Goal: Information Seeking & Learning: Learn about a topic

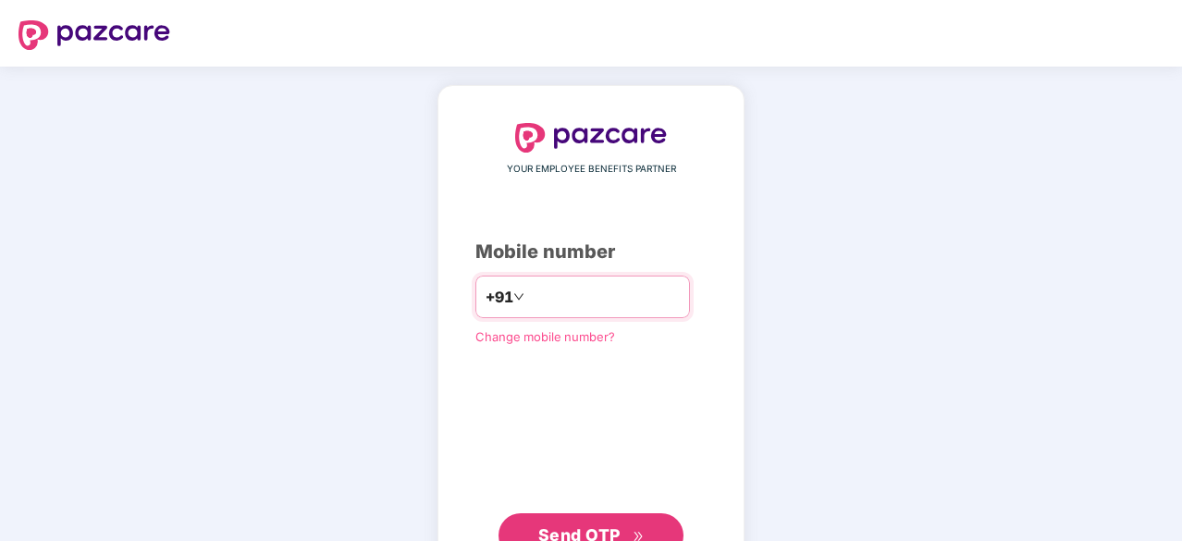
type input "**********"
click at [568, 524] on span "Send OTP" at bounding box center [579, 532] width 82 height 19
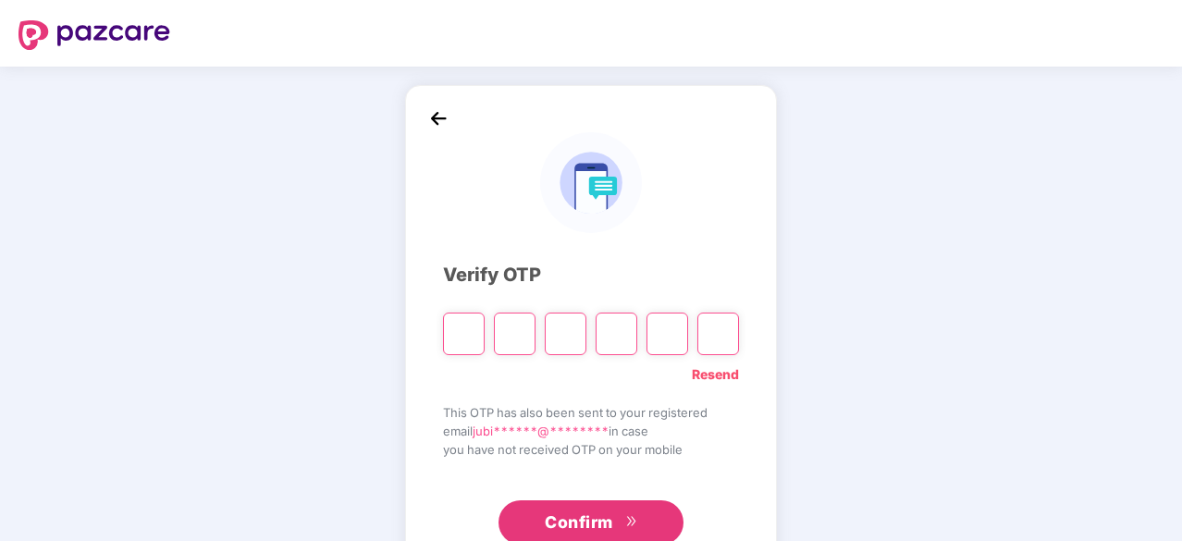
type input "*"
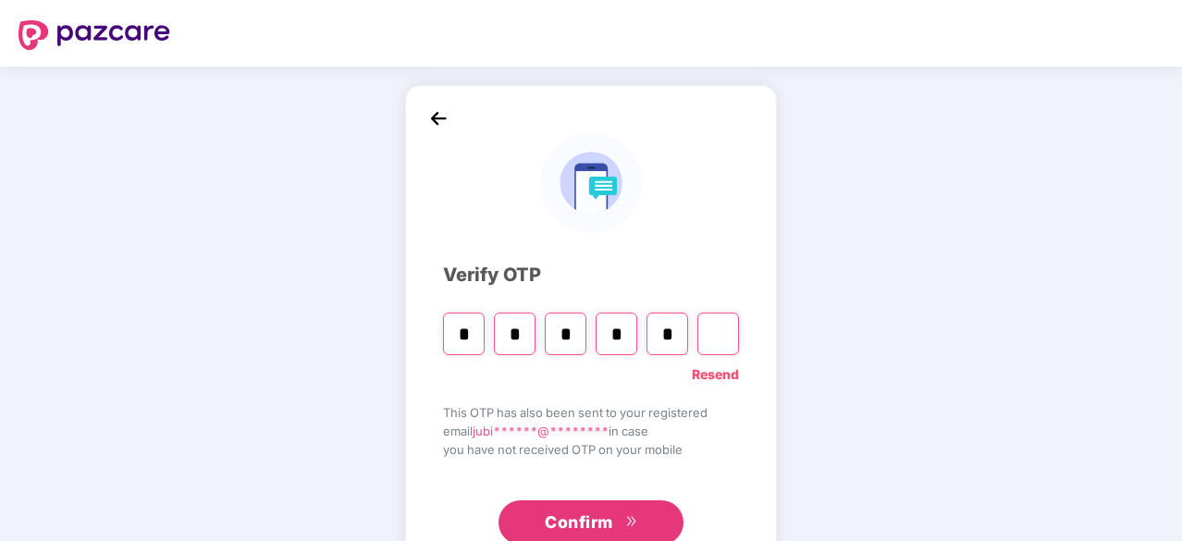
type input "*"
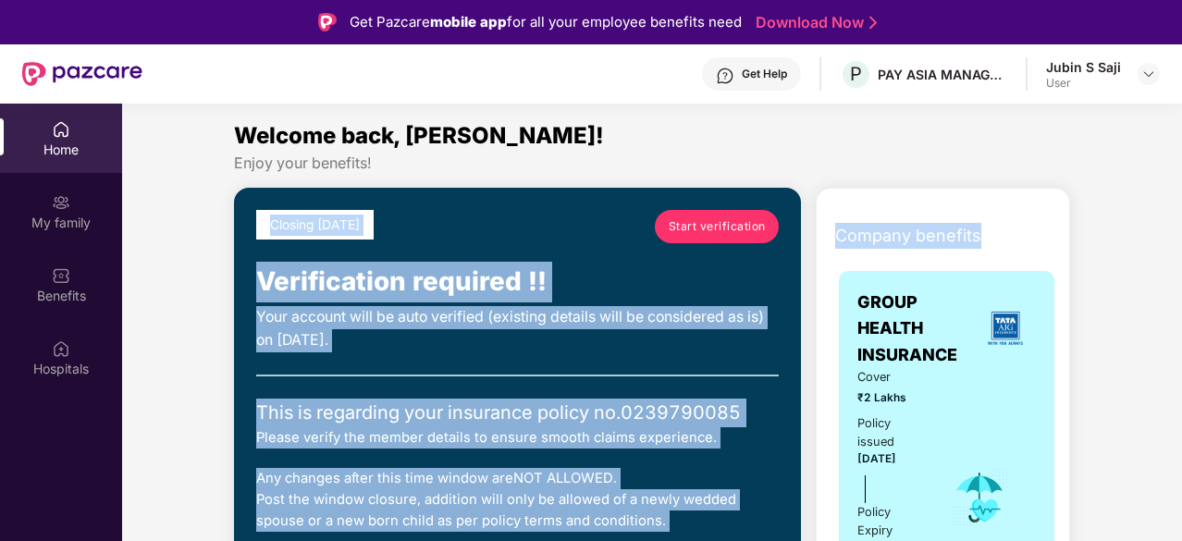
drag, startPoint x: 1178, startPoint y: 156, endPoint x: 1183, endPoint y: 194, distance: 38.2
click at [1181, 194] on html "Get Pazcare mobile app for all your employee benefits need Download Now Get Hel…" at bounding box center [591, 270] width 1182 height 541
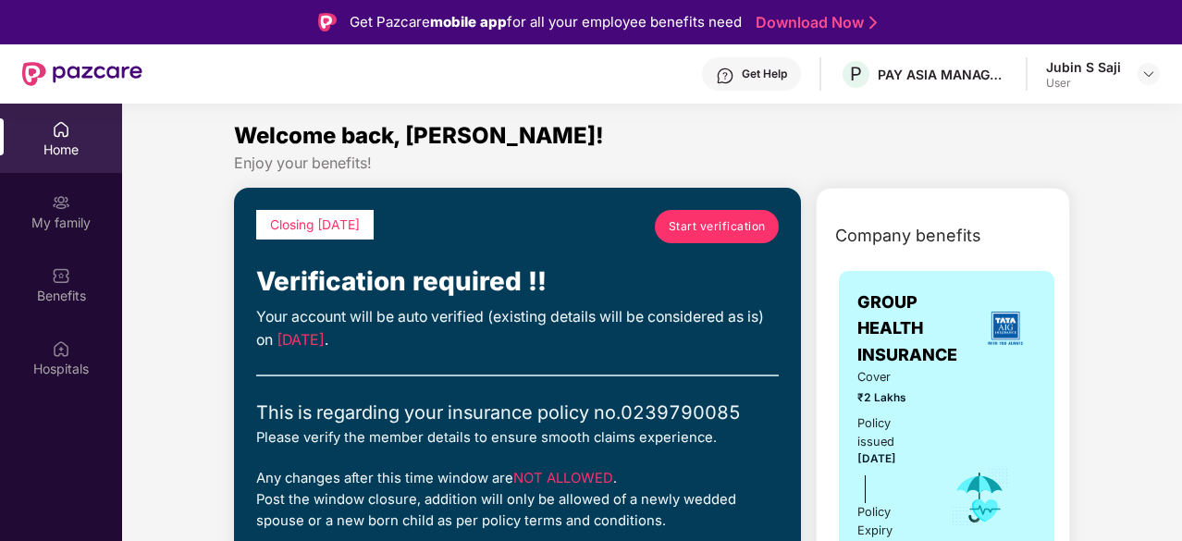
drag, startPoint x: 1179, startPoint y: 158, endPoint x: 1178, endPoint y: 172, distance: 13.9
click at [718, 225] on span "Start verification" at bounding box center [717, 226] width 97 height 18
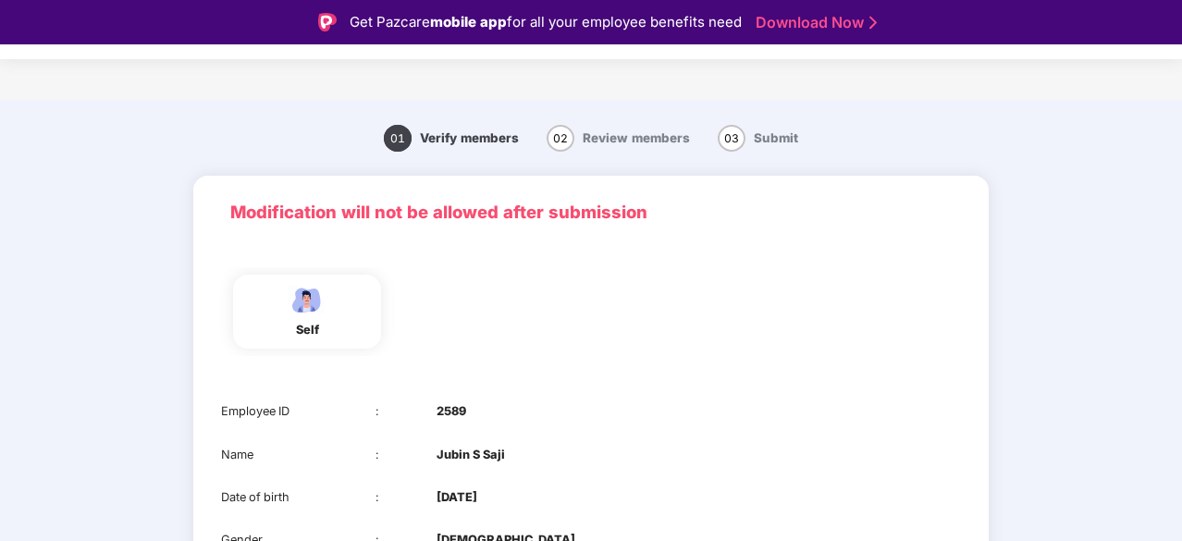
scroll to position [44, 0]
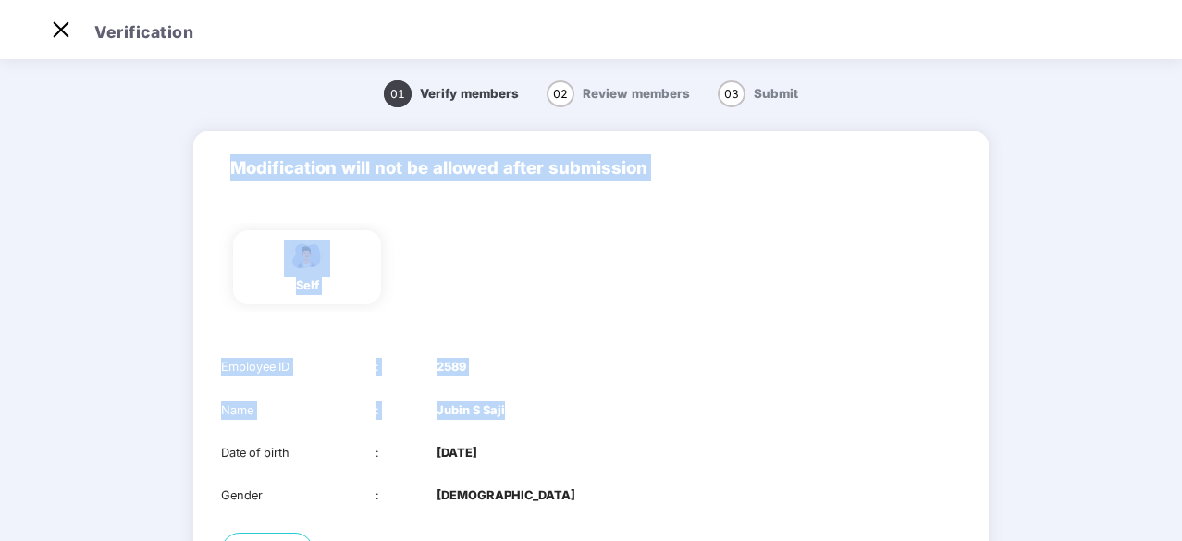
drag, startPoint x: 1174, startPoint y: 265, endPoint x: 1173, endPoint y: 380, distance: 114.7
click at [1173, 380] on main "01 Verify members 02 Review members 03 Submit Modification will not be allowed …" at bounding box center [591, 391] width 1182 height 673
click at [1136, 338] on main "01 Verify members 02 Review members 03 Submit Modification will not be allowed …" at bounding box center [591, 391] width 1182 height 673
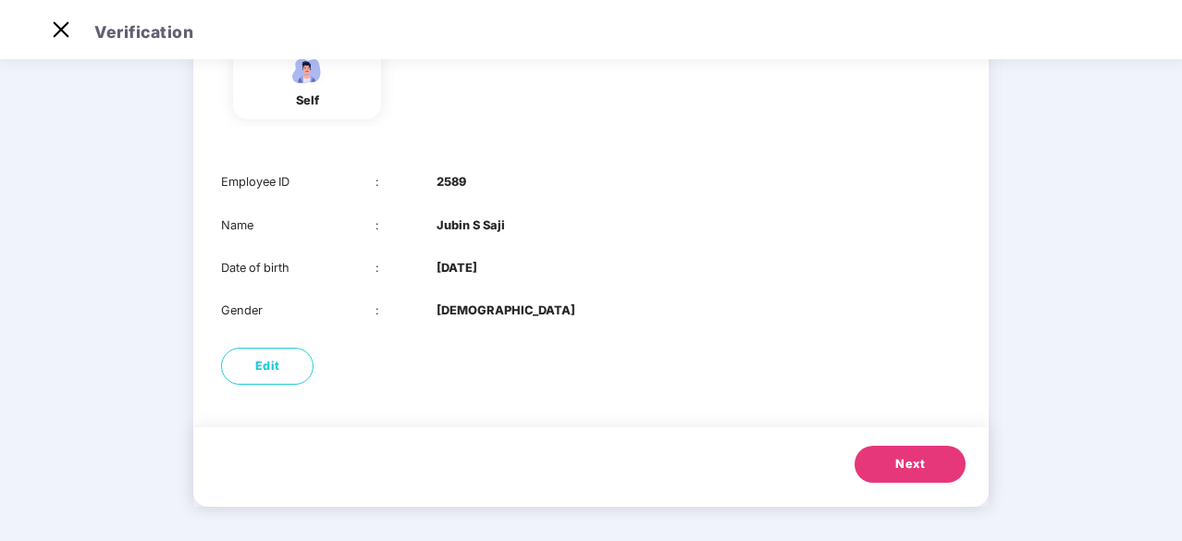
scroll to position [188, 0]
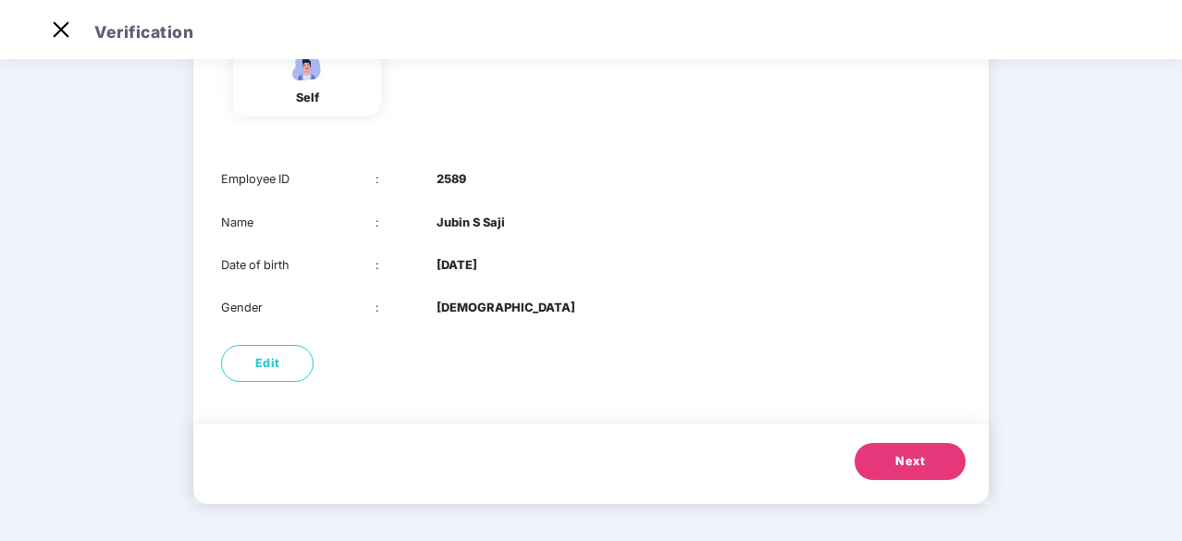
click at [897, 450] on button "Next" at bounding box center [909, 461] width 111 height 37
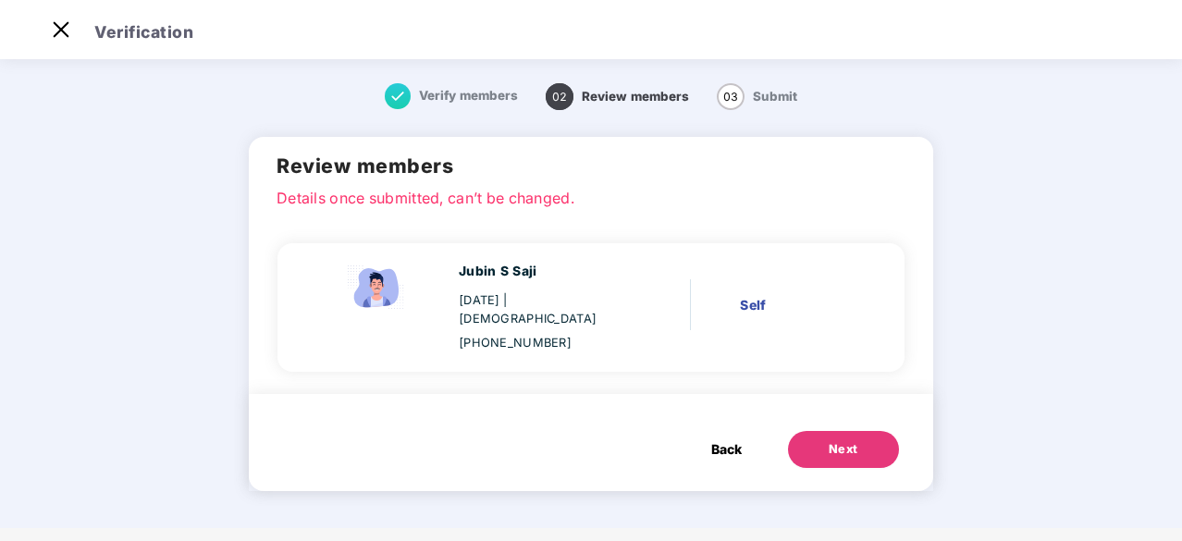
click at [850, 442] on button "Next" at bounding box center [843, 449] width 111 height 37
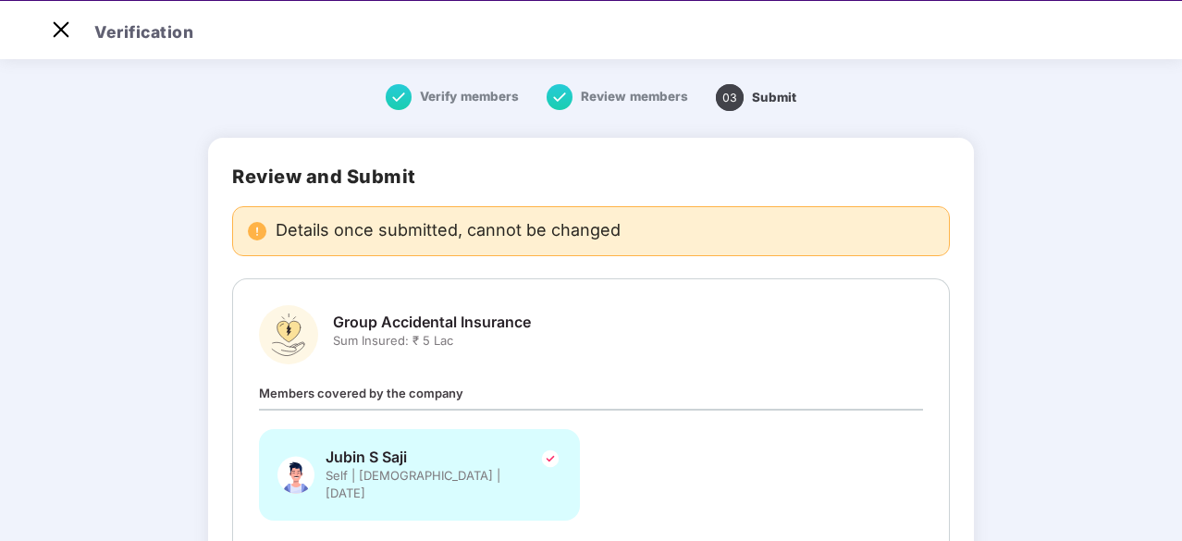
scroll to position [44, 0]
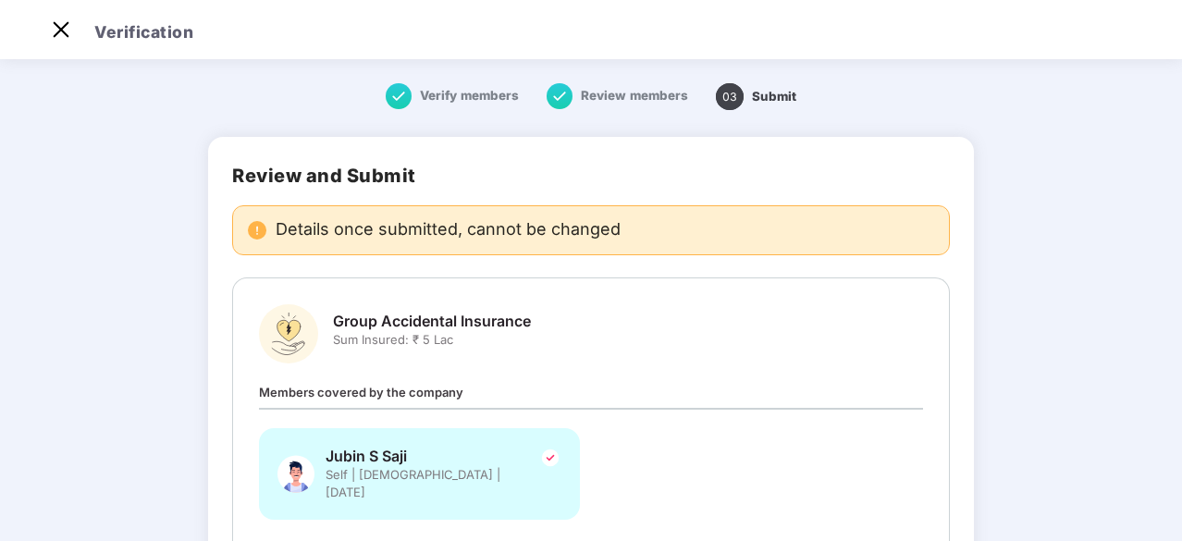
click at [1062, 322] on main "Verify members Review members 03 Submit Review and Submit Details once submitte…" at bounding box center [591, 383] width 1182 height 657
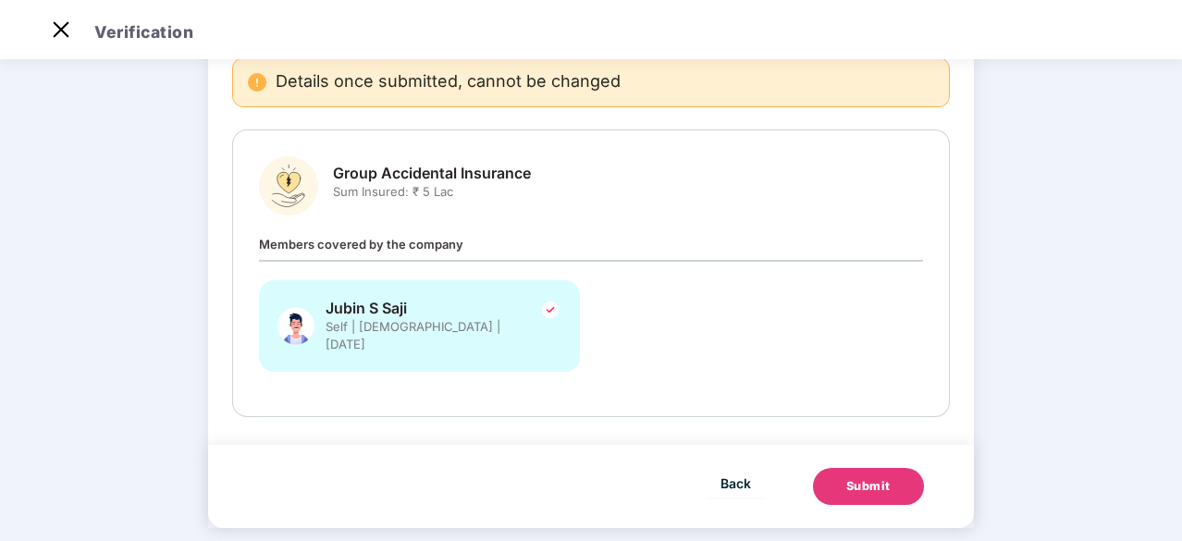
scroll to position [152, 0]
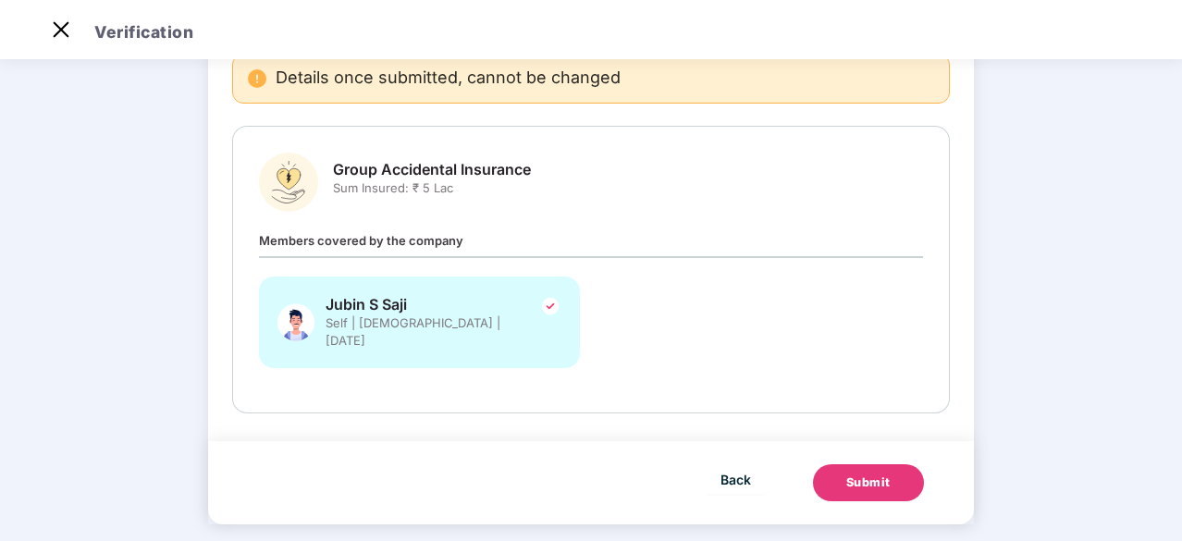
click at [876, 473] on div "Submit" at bounding box center [868, 482] width 44 height 18
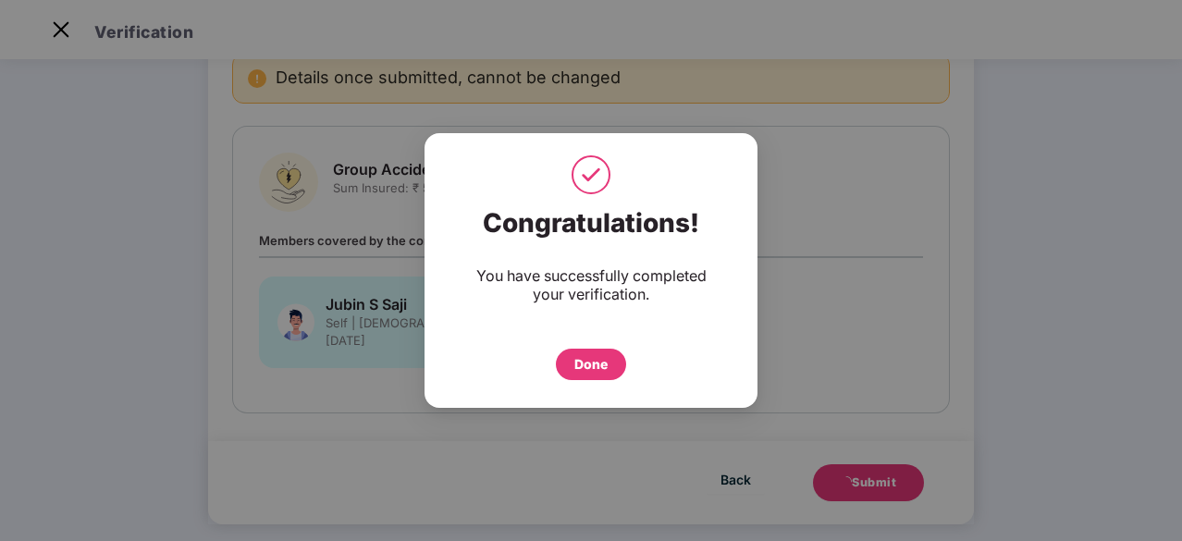
click at [603, 371] on div "Done" at bounding box center [590, 364] width 33 height 20
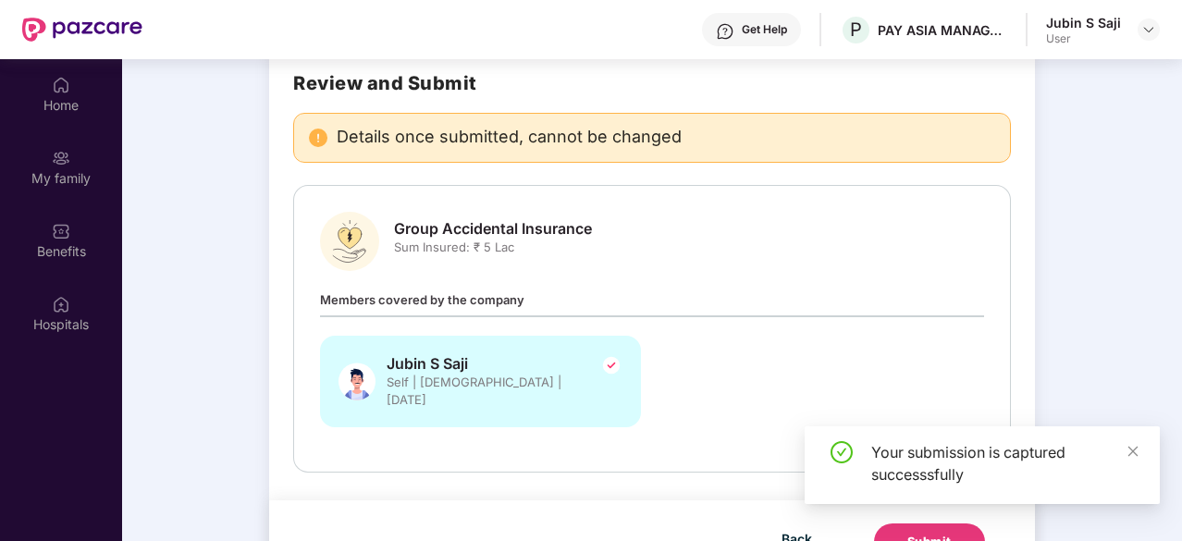
scroll to position [104, 0]
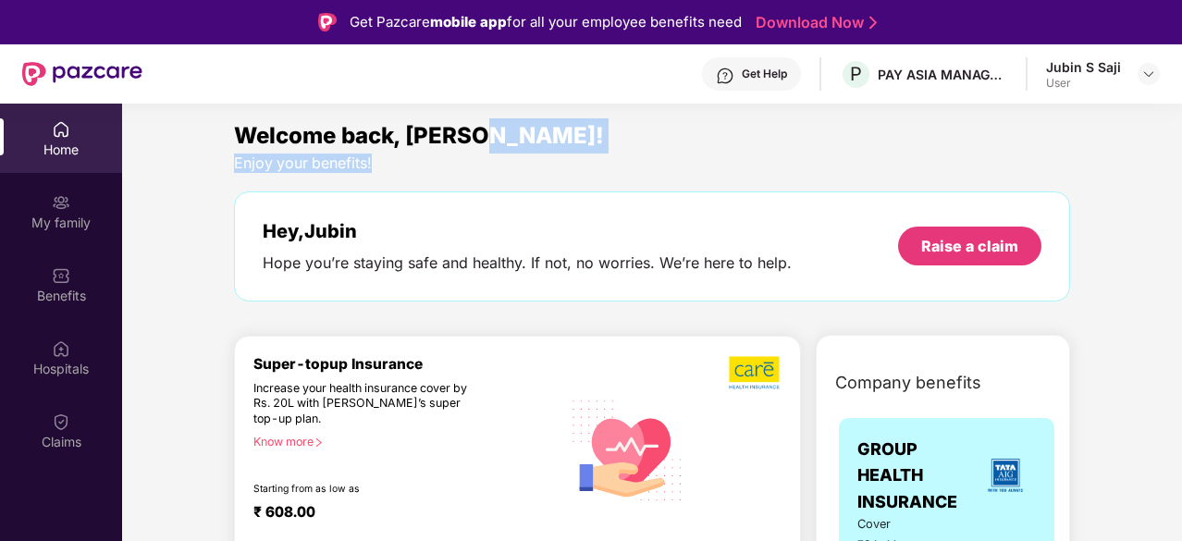
drag, startPoint x: 1179, startPoint y: 127, endPoint x: 1183, endPoint y: 158, distance: 31.7
click at [1181, 158] on html "Get Pazcare mobile app for all your employee benefits need Download Now Get Hel…" at bounding box center [591, 270] width 1182 height 541
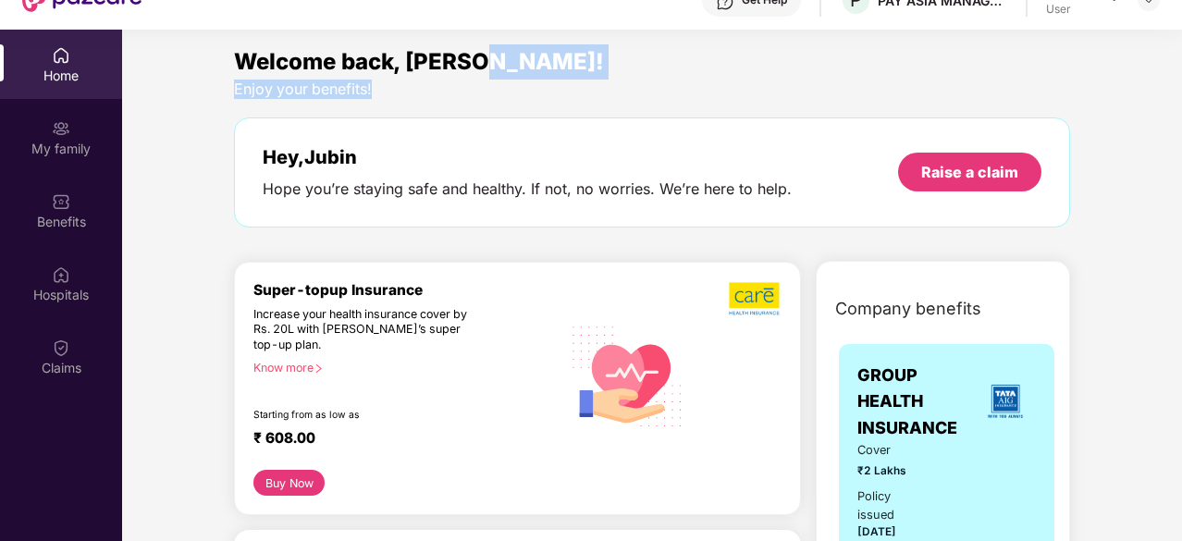
scroll to position [104, 0]
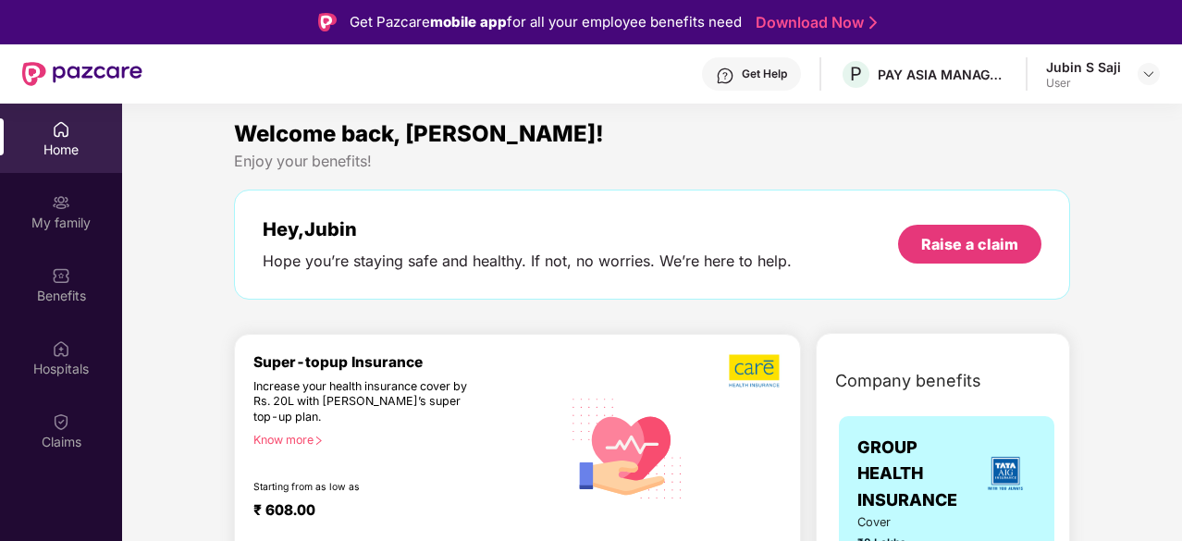
scroll to position [0, 0]
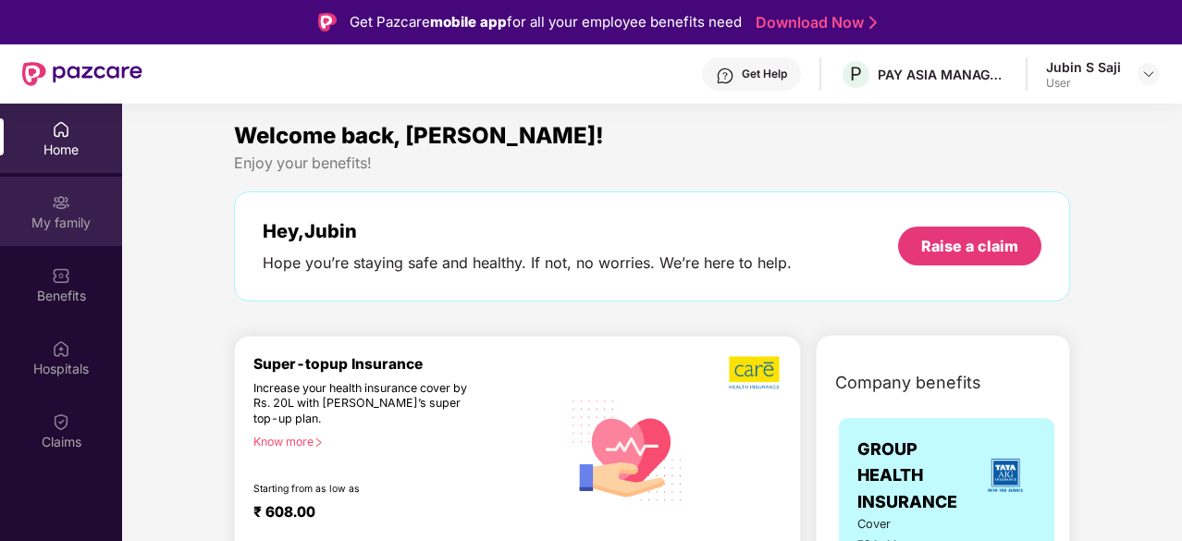
click at [73, 198] on div "My family" at bounding box center [61, 211] width 122 height 69
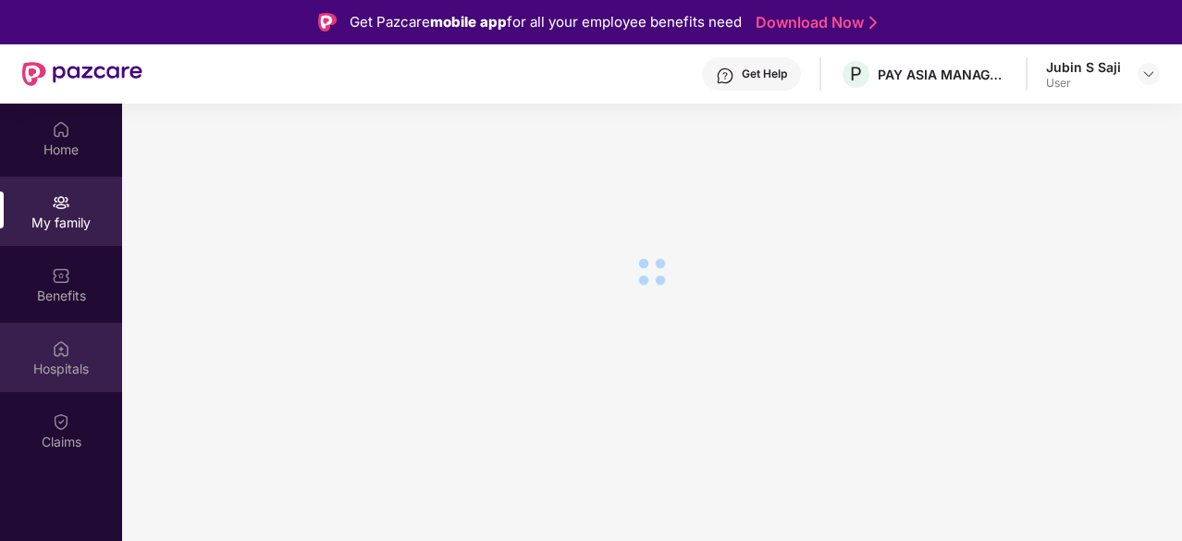
click at [78, 338] on div "Hospitals" at bounding box center [61, 357] width 122 height 69
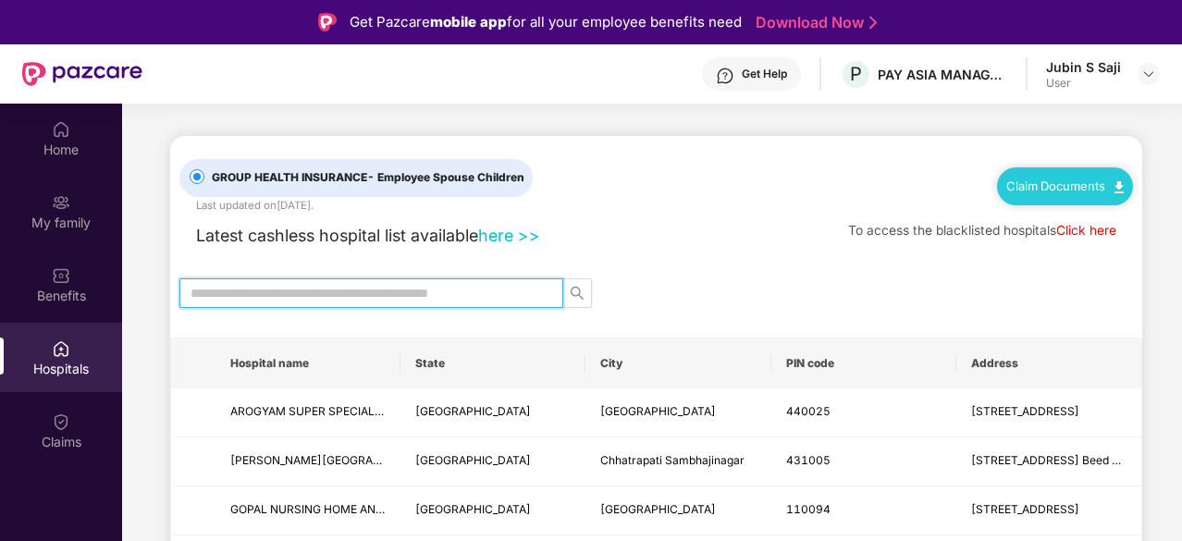
click at [451, 284] on input "text" at bounding box center [363, 293] width 347 height 20
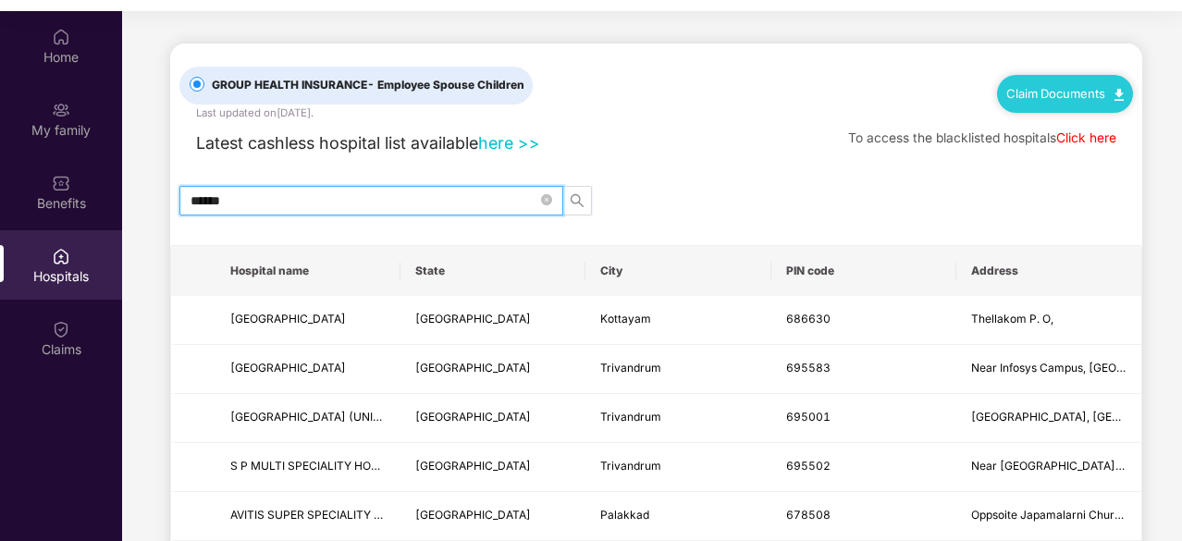
scroll to position [104, 0]
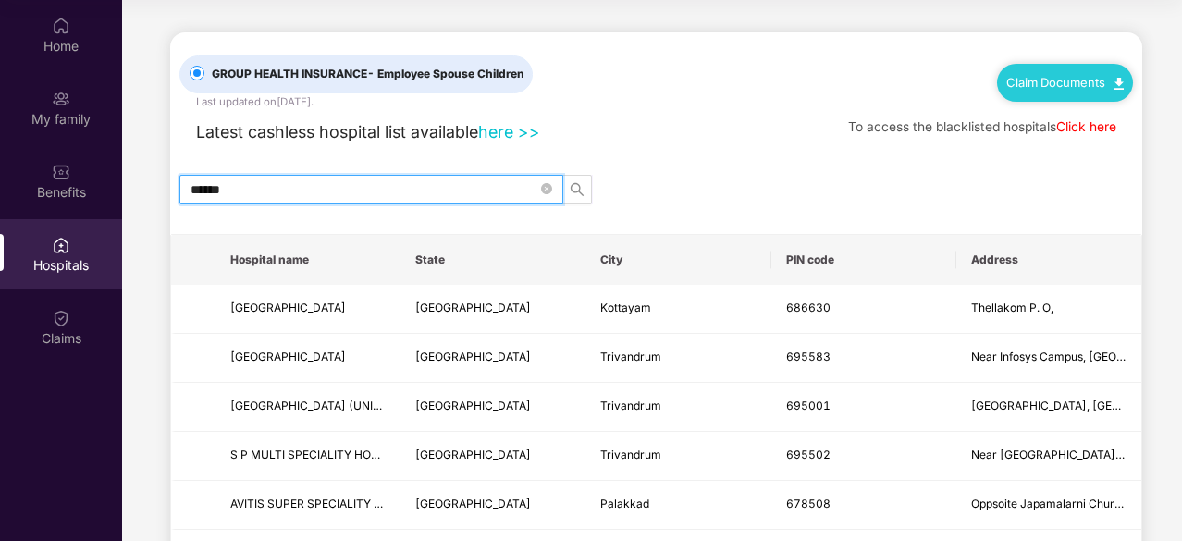
click at [1081, 184] on div "******" at bounding box center [656, 190] width 972 height 30
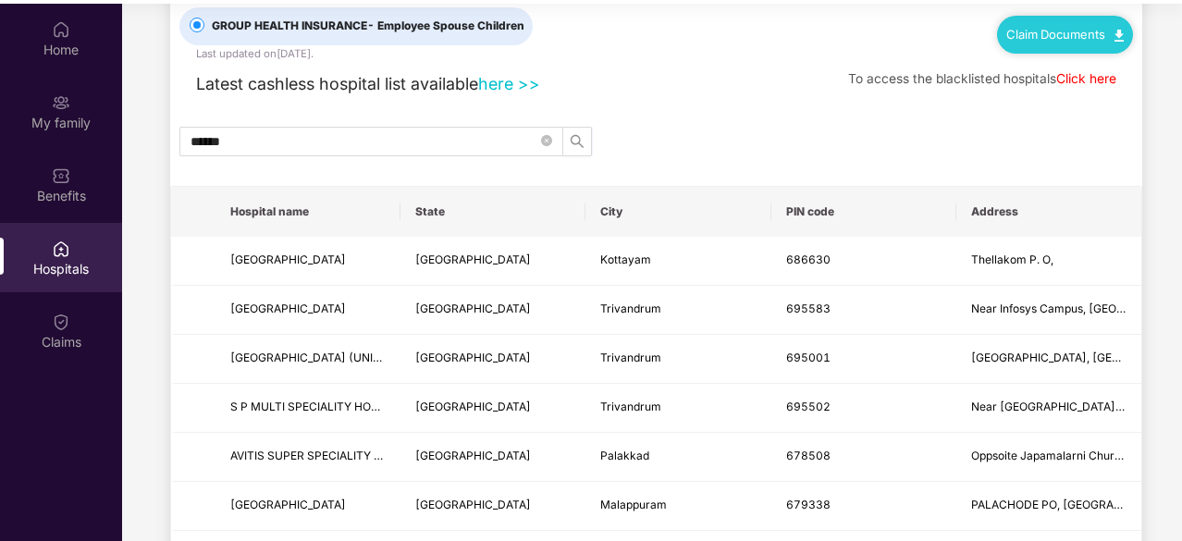
scroll to position [0, 0]
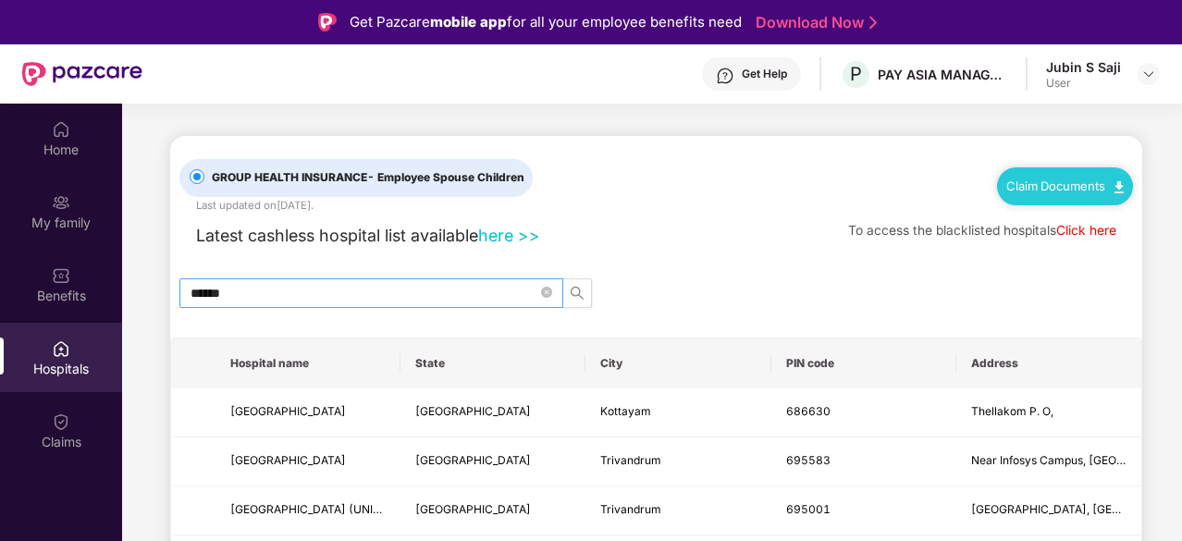
drag, startPoint x: 305, startPoint y: 280, endPoint x: 253, endPoint y: 301, distance: 55.6
click at [253, 301] on span "******" at bounding box center [371, 293] width 384 height 30
drag, startPoint x: 253, startPoint y: 301, endPoint x: 55, endPoint y: 302, distance: 197.9
click at [55, 302] on div "Home My family Benefits Hospitals Claims GROUP HEALTH INSURANCE - Employee Spou…" at bounding box center [591, 374] width 1182 height 541
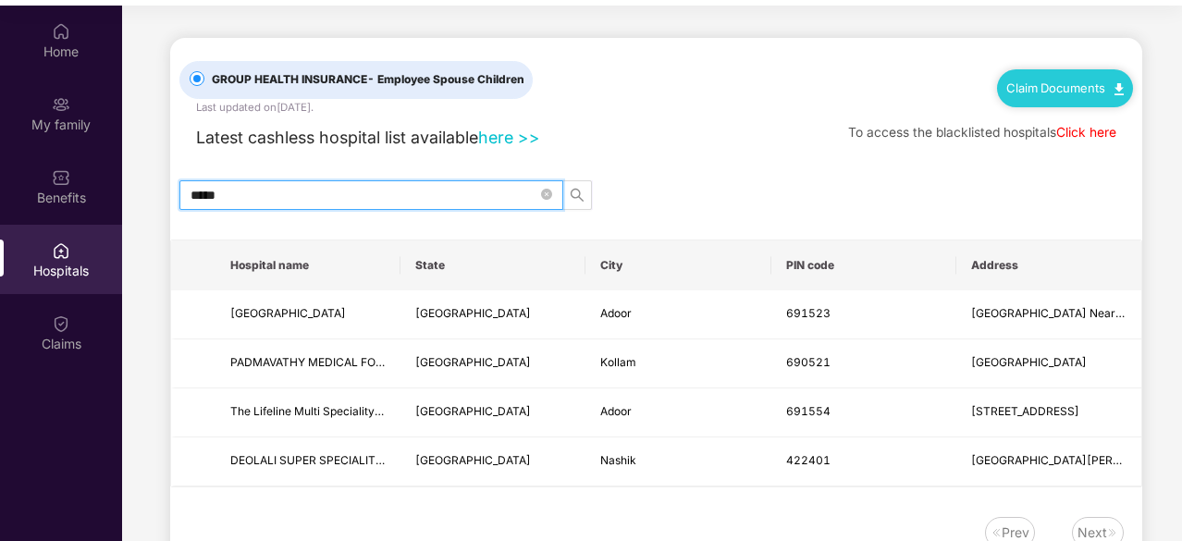
scroll to position [104, 0]
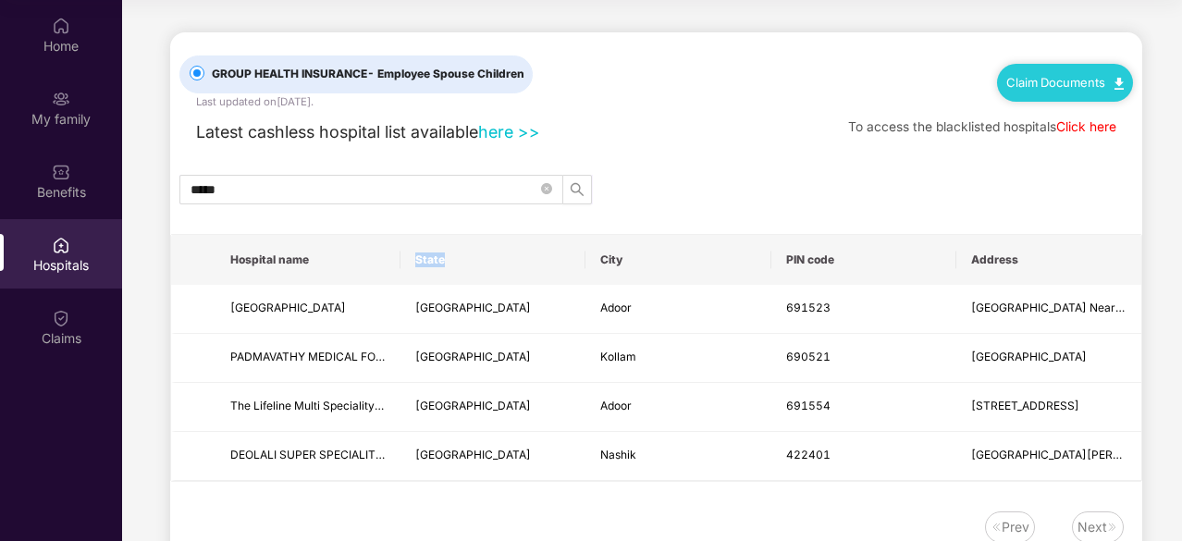
drag, startPoint x: 400, startPoint y: 255, endPoint x: 453, endPoint y: 260, distance: 52.9
click at [453, 260] on th "State" at bounding box center [492, 260] width 185 height 50
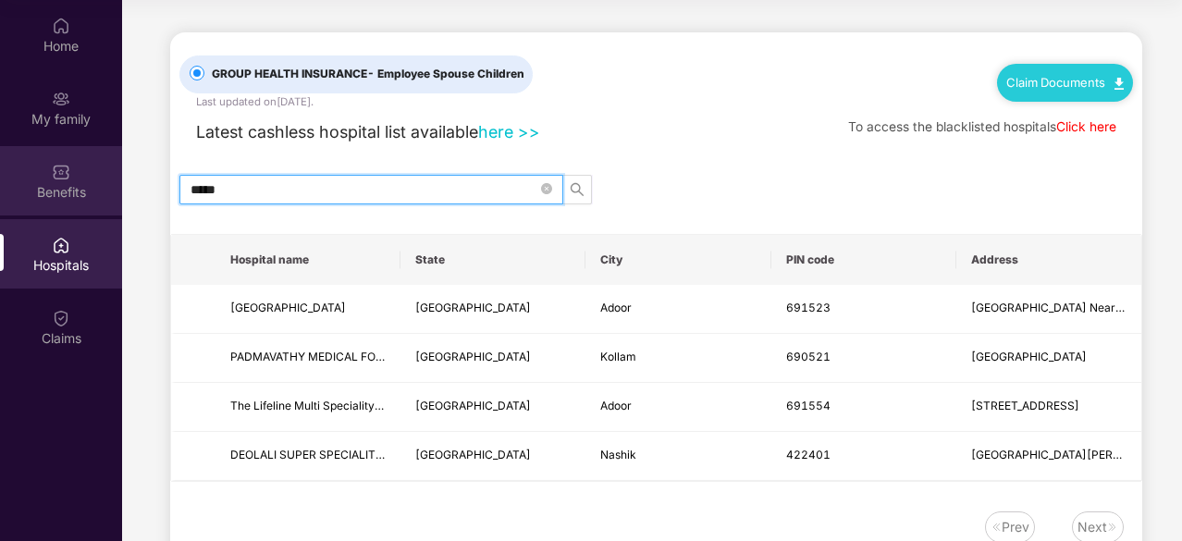
drag, startPoint x: 279, startPoint y: 183, endPoint x: 91, endPoint y: 191, distance: 188.8
click at [91, 191] on div "Home My family Benefits Hospitals Claims GROUP HEALTH INSURANCE - Employee Spou…" at bounding box center [591, 270] width 1182 height 541
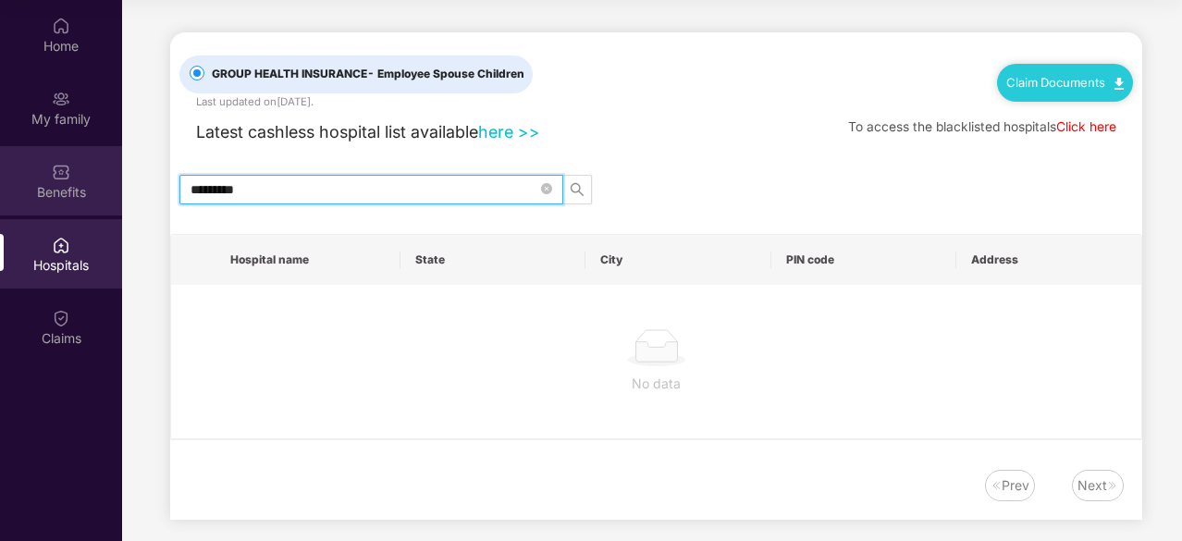
type input "*********"
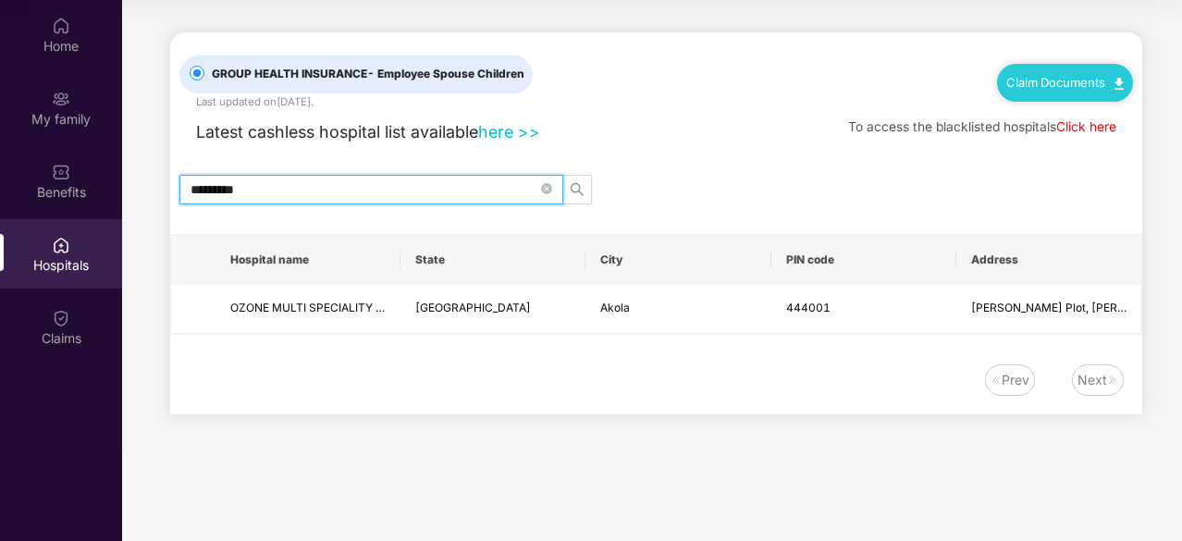
click at [329, 191] on input "*********" at bounding box center [363, 189] width 347 height 20
drag, startPoint x: 329, startPoint y: 191, endPoint x: 92, endPoint y: 152, distance: 240.0
click at [92, 152] on div "Home My family Benefits Hospitals Claims GROUP HEALTH INSURANCE - Employee Spou…" at bounding box center [591, 270] width 1182 height 541
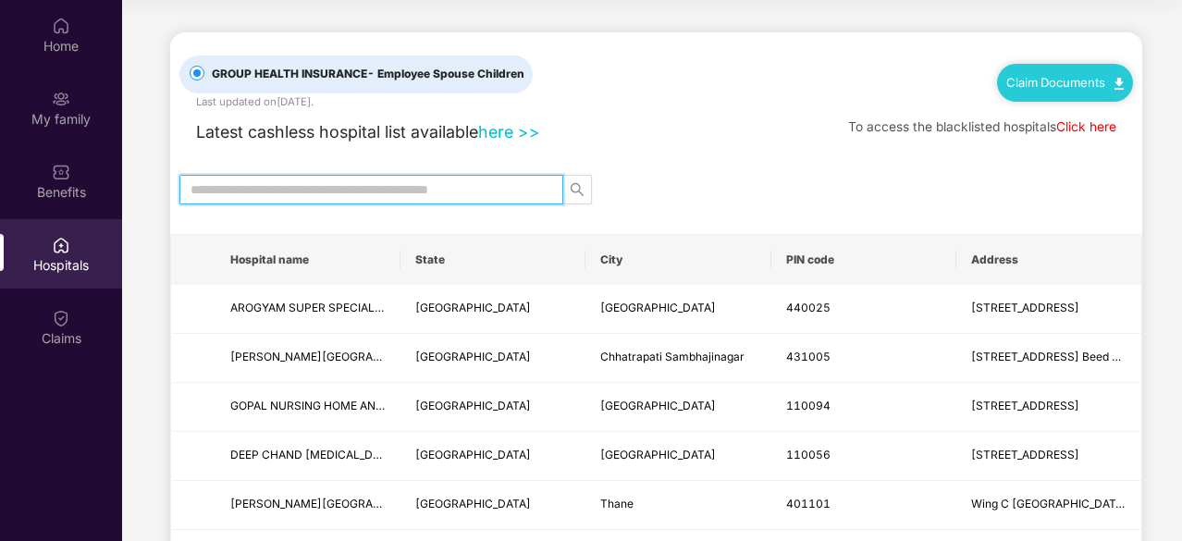
click at [505, 184] on input "text" at bounding box center [363, 189] width 347 height 20
click at [449, 182] on input "text" at bounding box center [363, 189] width 347 height 20
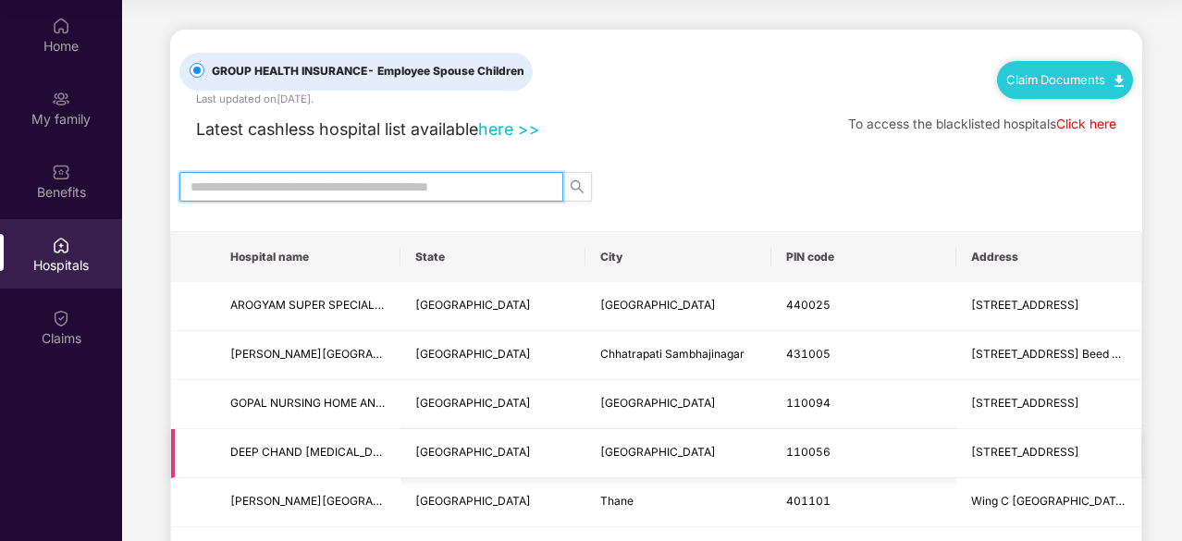
scroll to position [0, 0]
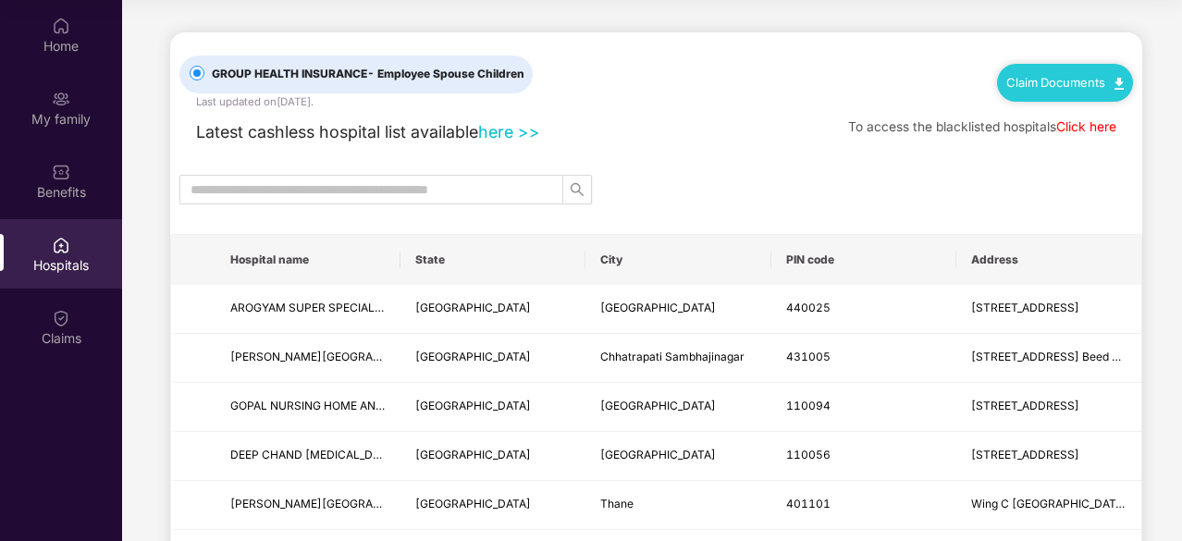
click at [637, 180] on div at bounding box center [656, 190] width 972 height 30
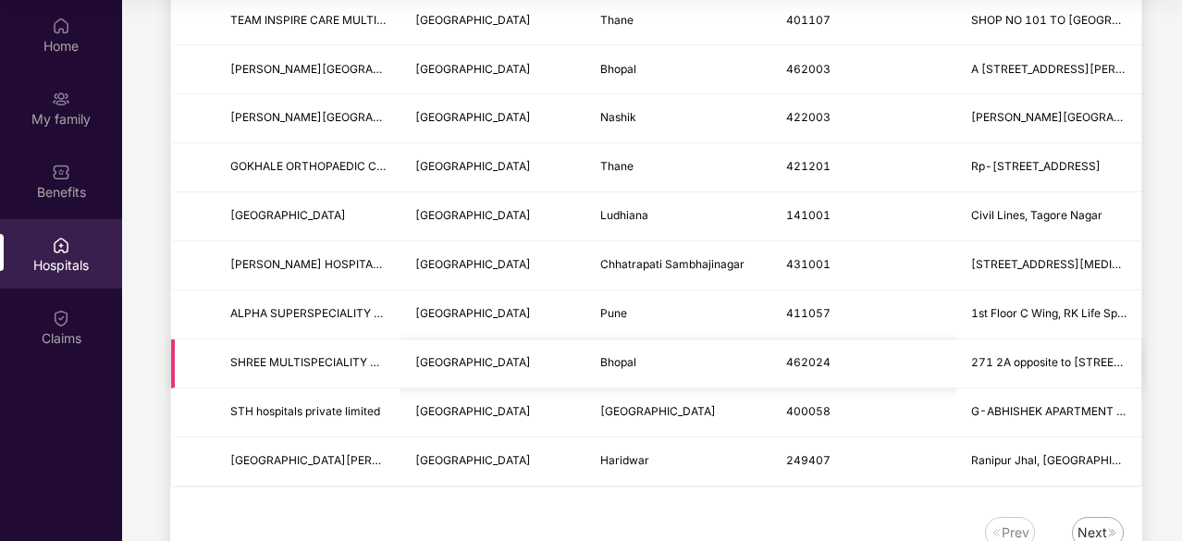
scroll to position [2291, 0]
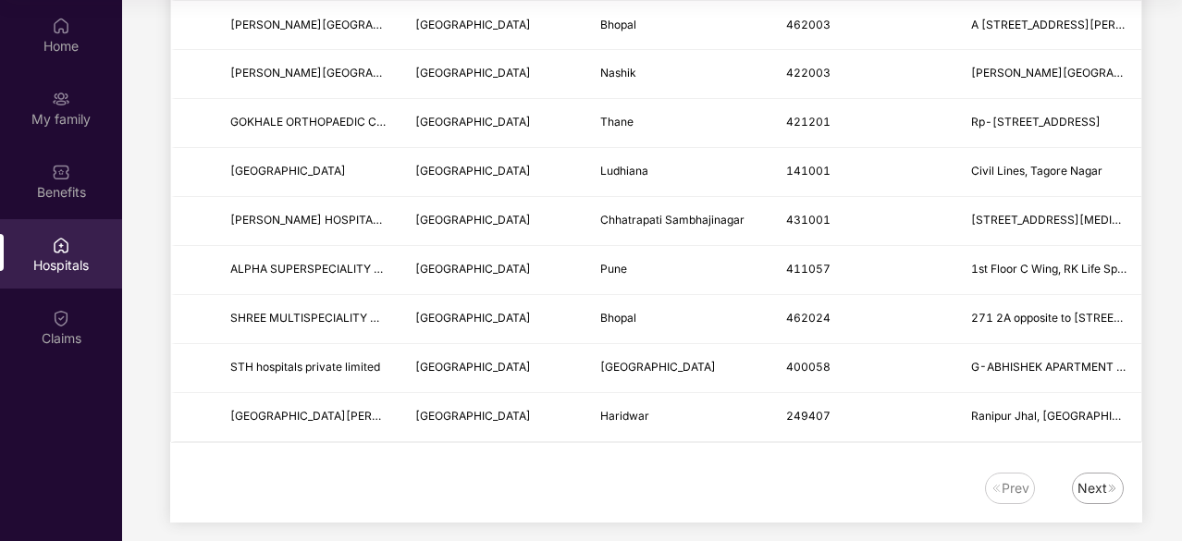
click at [1104, 478] on div "Next" at bounding box center [1092, 488] width 30 height 20
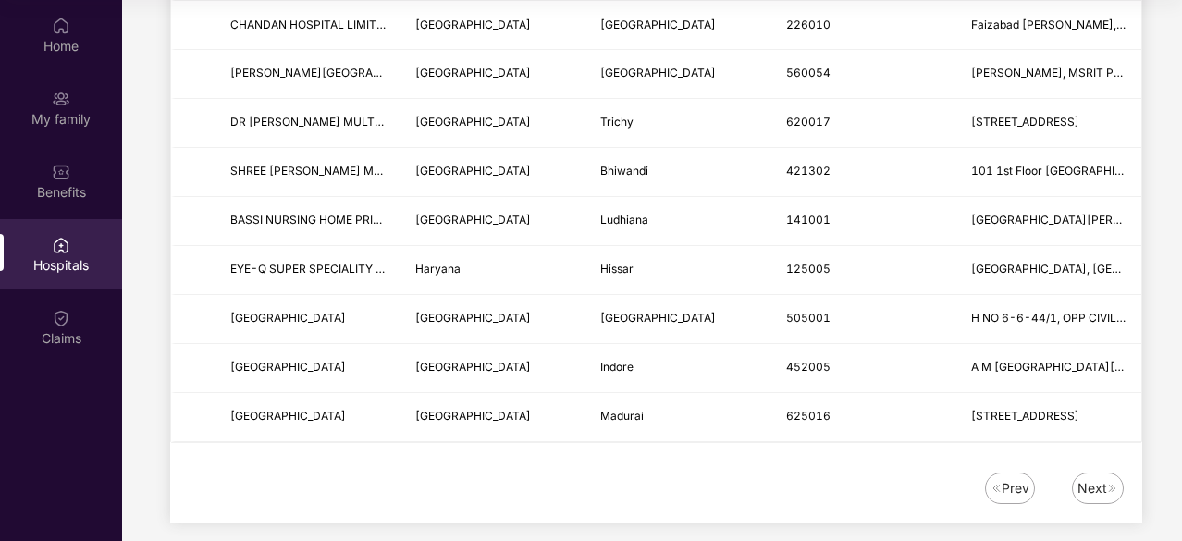
click at [1102, 478] on div "Next" at bounding box center [1092, 488] width 30 height 20
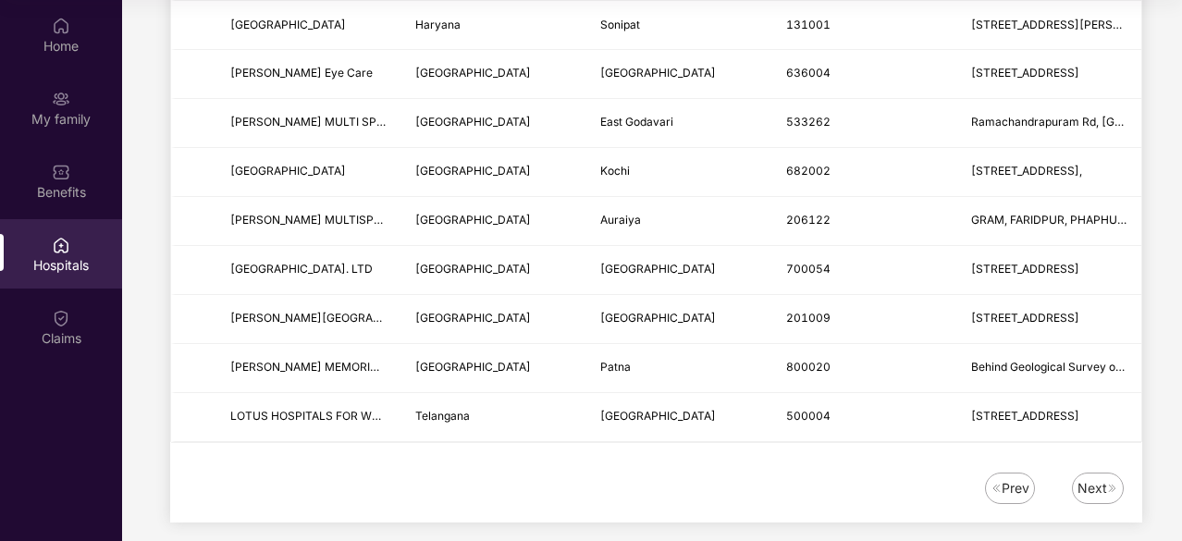
click at [1091, 473] on div "Next" at bounding box center [1098, 488] width 52 height 31
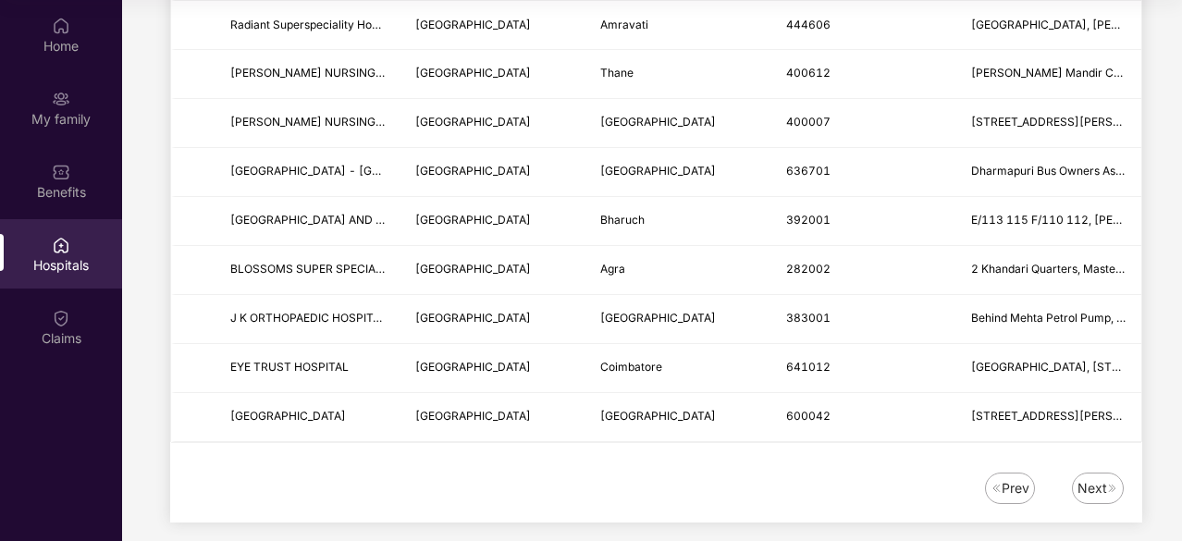
click at [1095, 478] on div "Next" at bounding box center [1092, 488] width 30 height 20
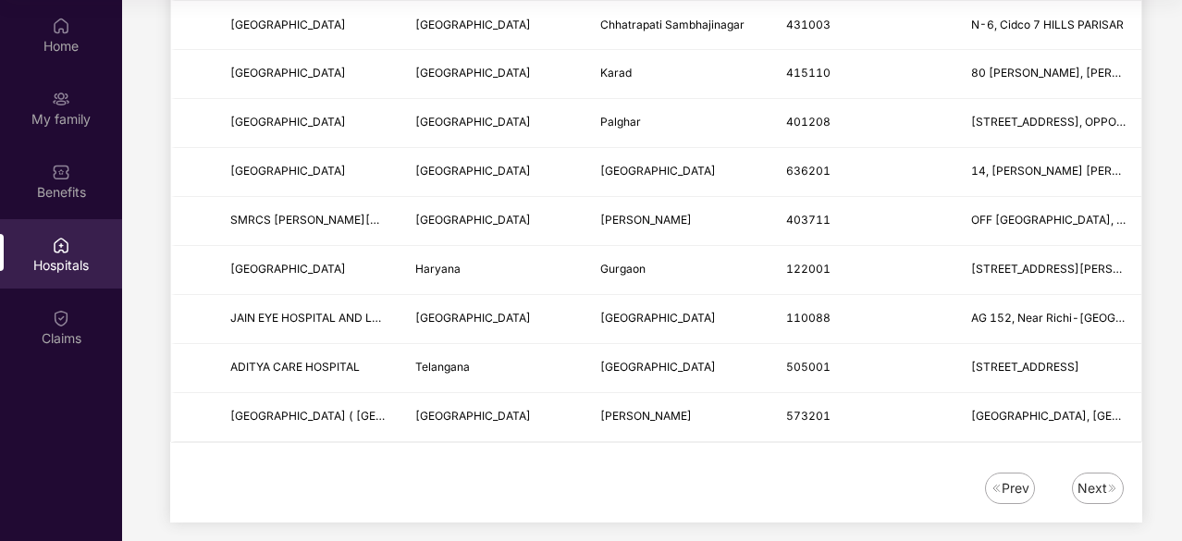
click at [1095, 478] on div "Next" at bounding box center [1092, 488] width 30 height 20
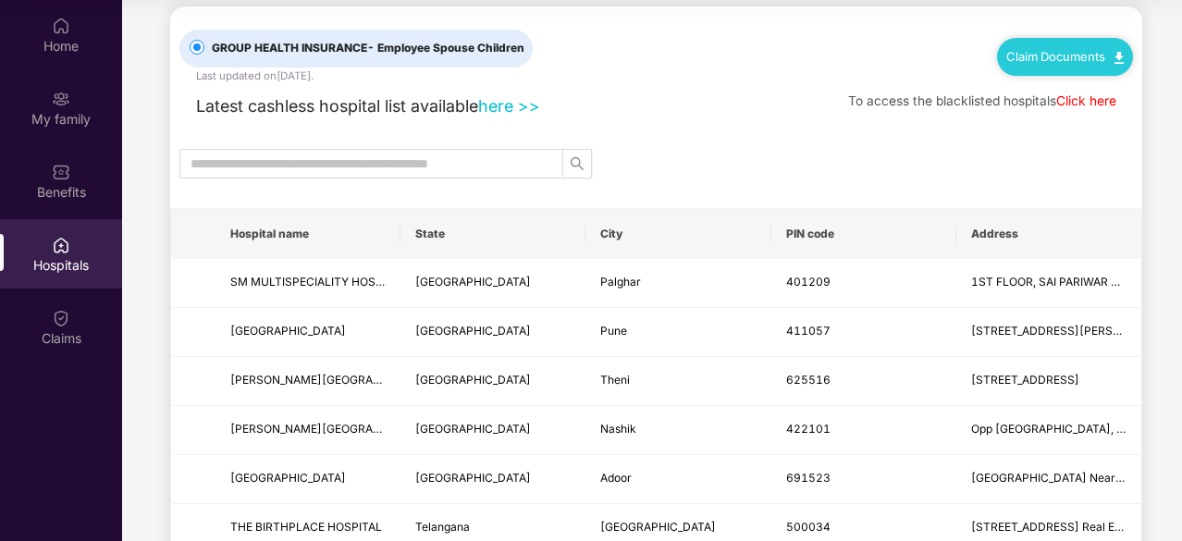
scroll to position [0, 0]
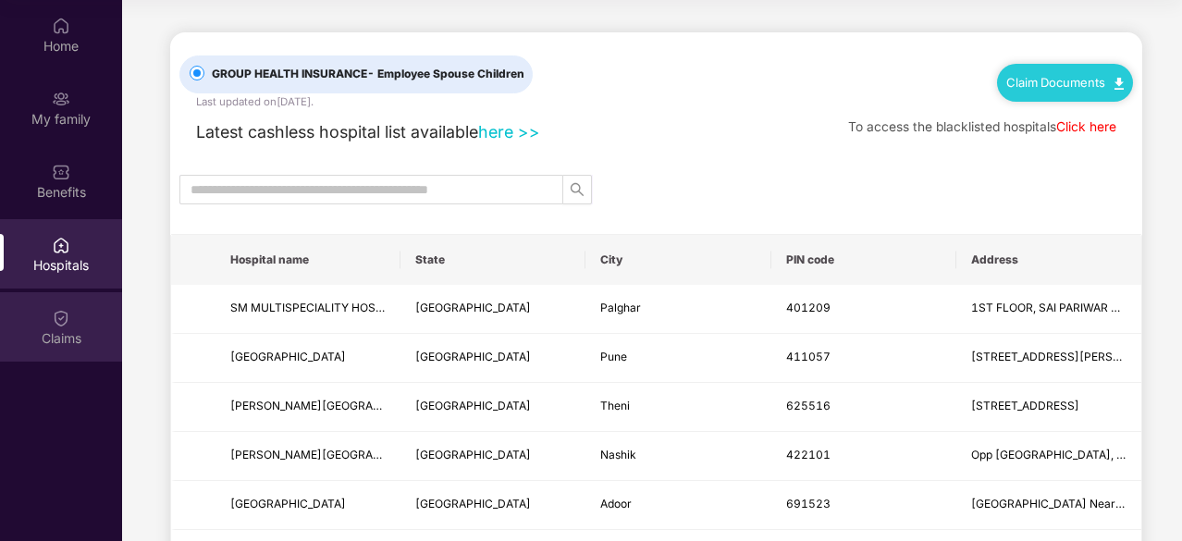
click at [30, 329] on div "Claims" at bounding box center [61, 338] width 122 height 18
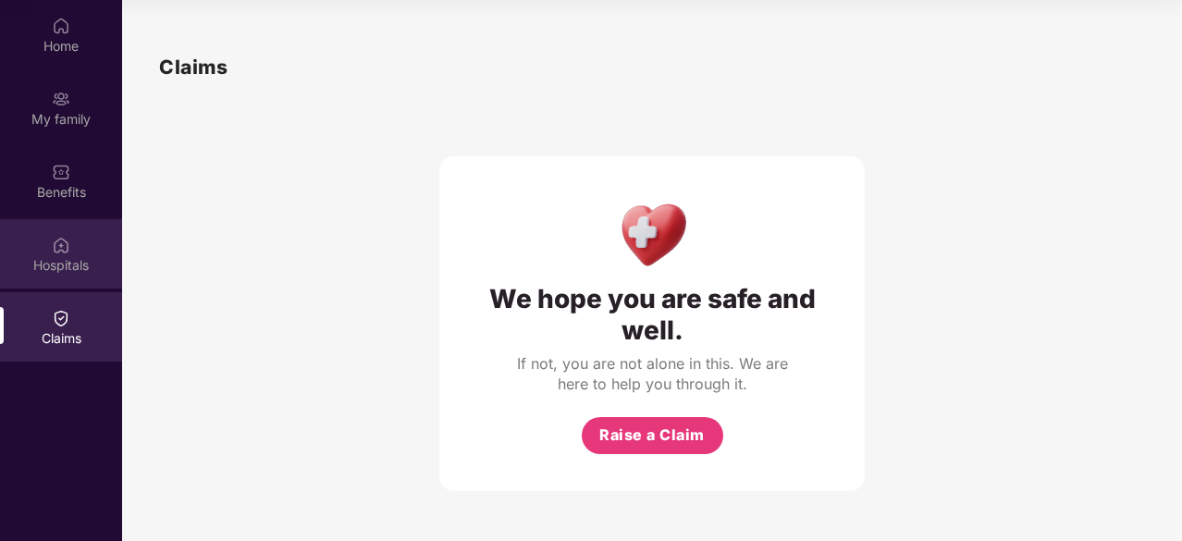
click at [69, 274] on div "Hospitals" at bounding box center [61, 265] width 122 height 18
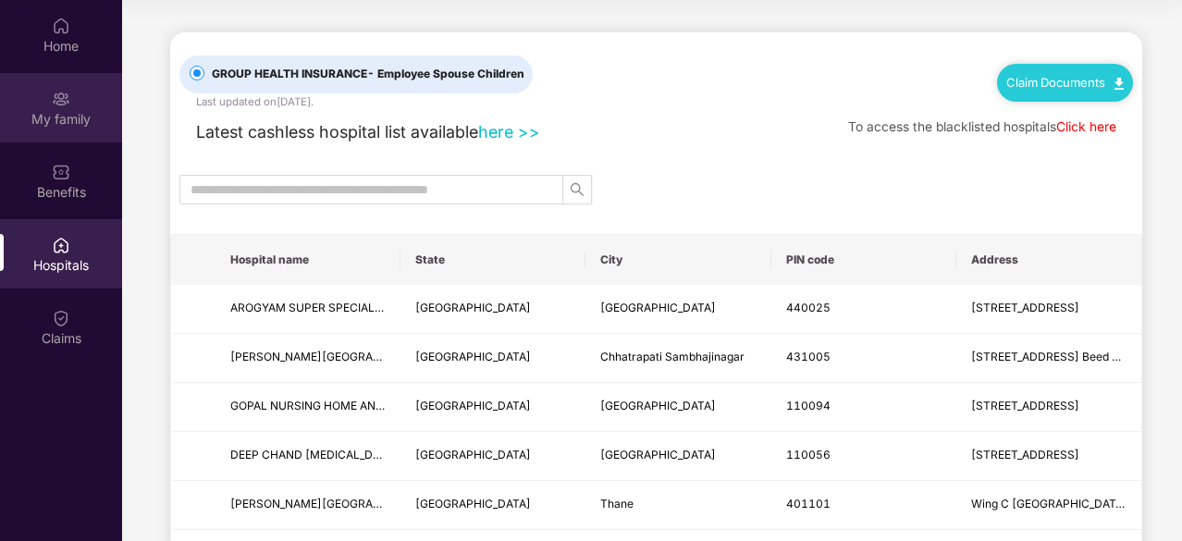
click at [35, 123] on div "My family" at bounding box center [61, 119] width 122 height 18
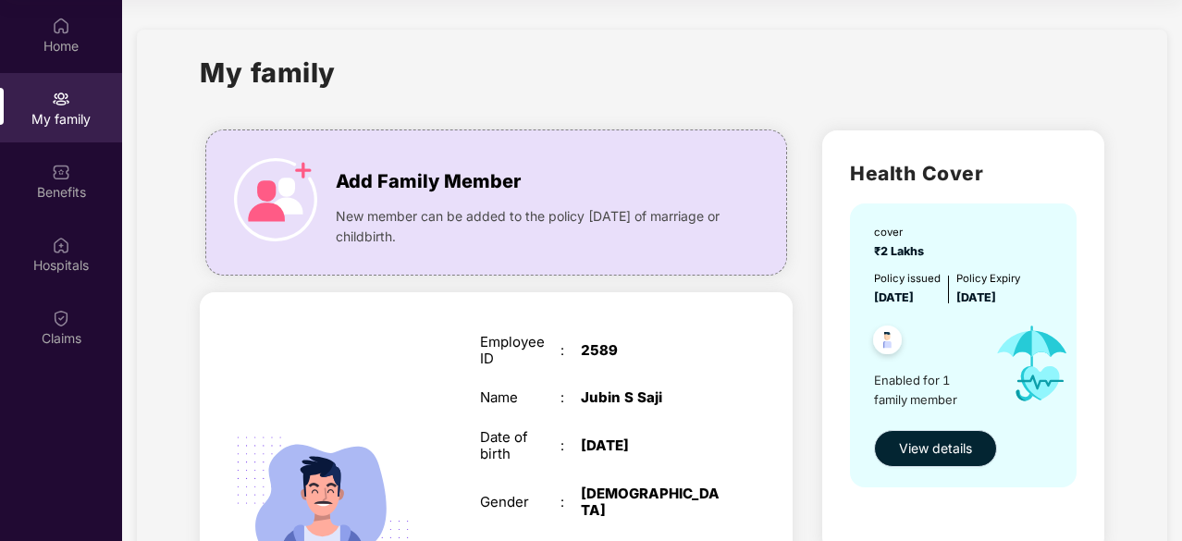
click at [961, 443] on span "View details" at bounding box center [935, 448] width 73 height 20
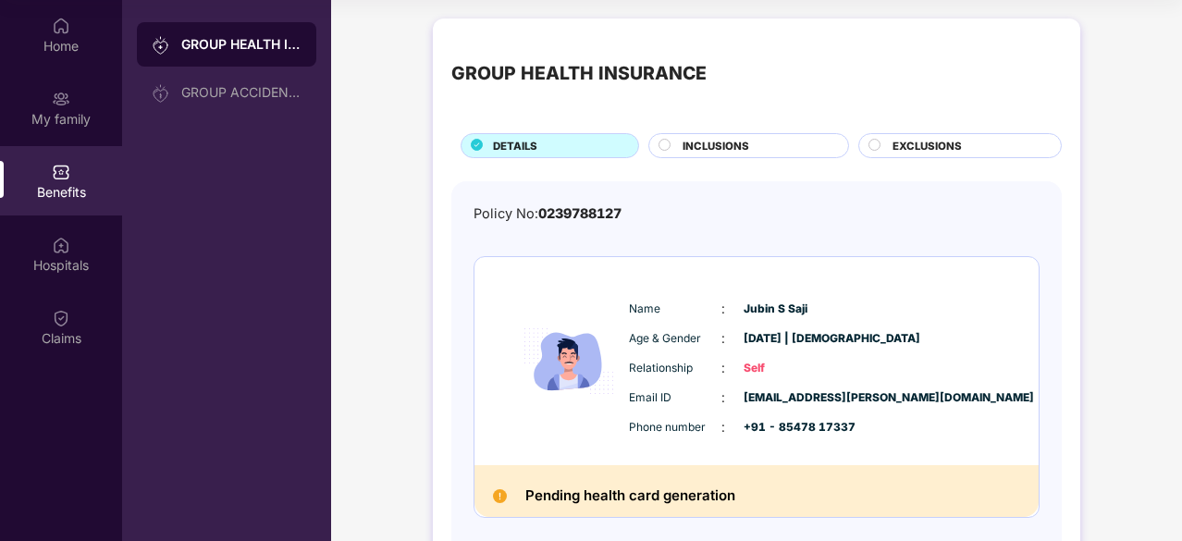
click at [744, 150] on span "INCLUSIONS" at bounding box center [715, 146] width 67 height 17
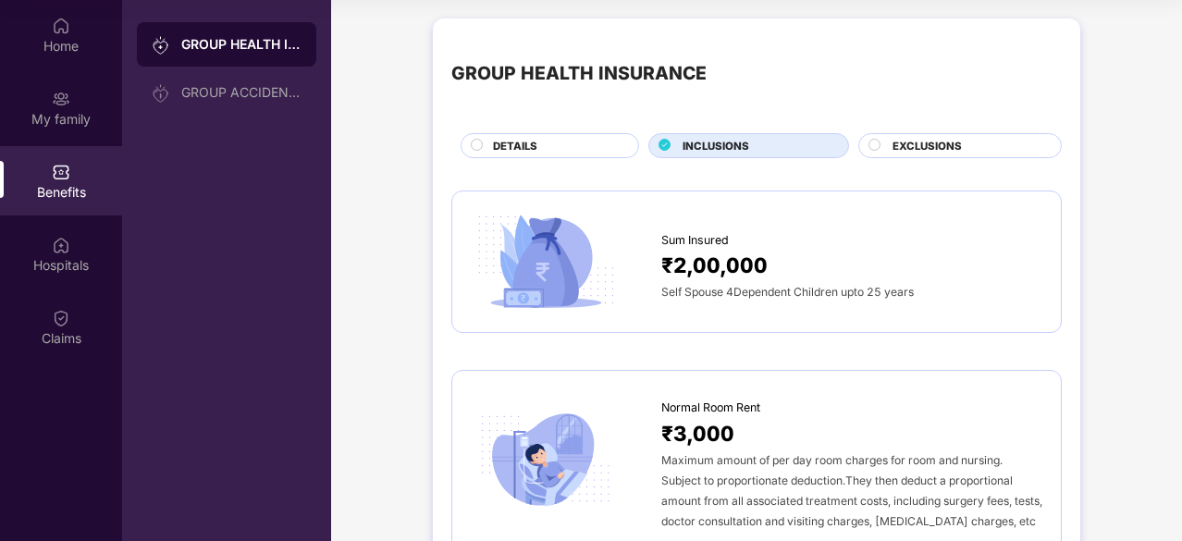
click at [941, 149] on span "EXCLUSIONS" at bounding box center [926, 146] width 69 height 17
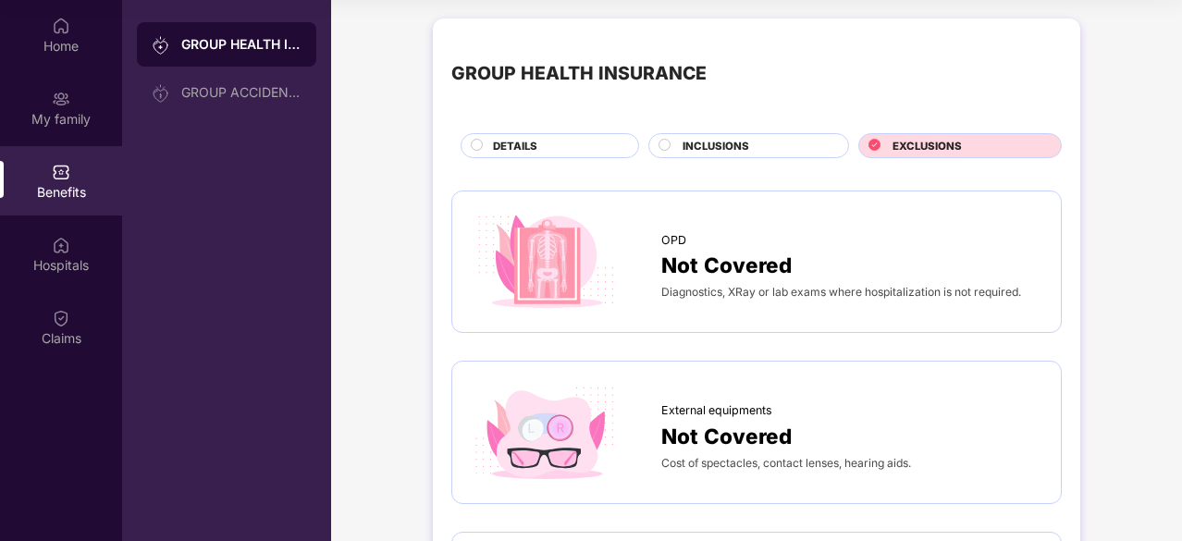
click at [802, 144] on div "INCLUSIONS" at bounding box center [756, 147] width 166 height 19
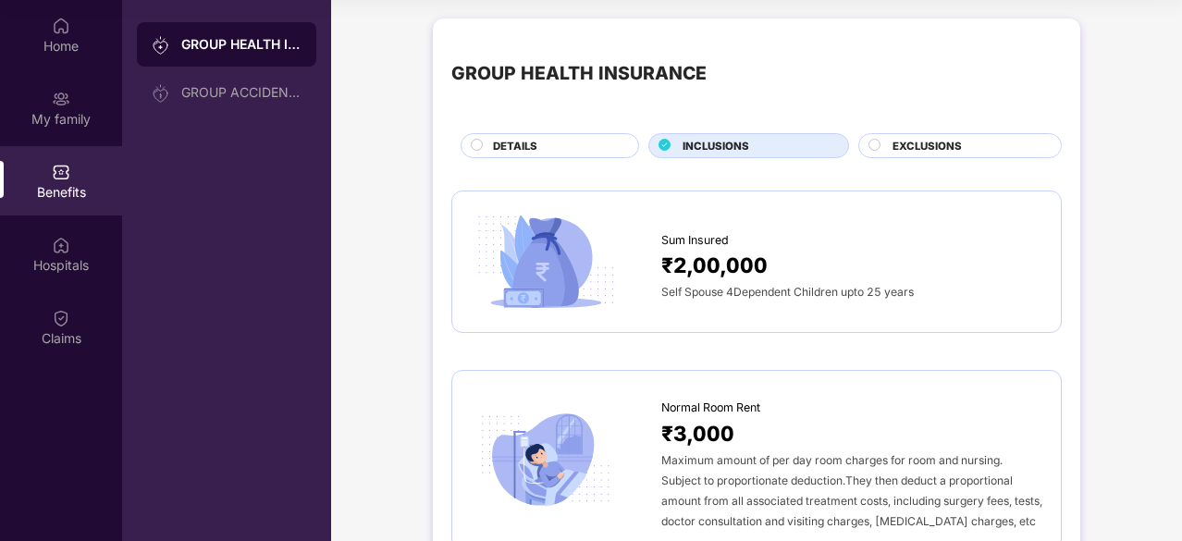
click at [903, 147] on span "EXCLUSIONS" at bounding box center [926, 146] width 69 height 17
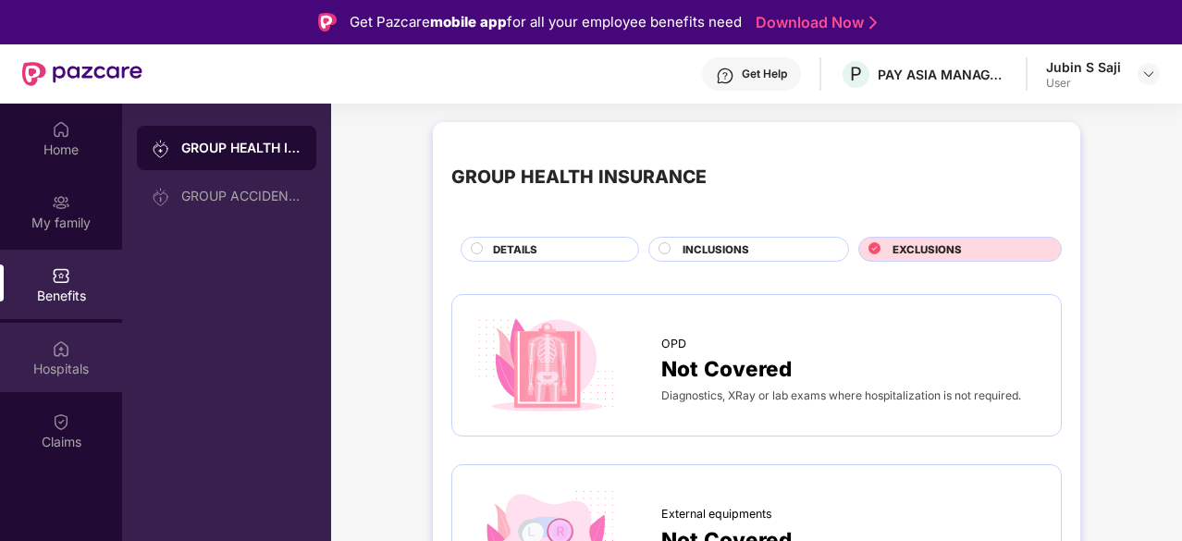
click at [86, 373] on div "Hospitals" at bounding box center [61, 369] width 122 height 18
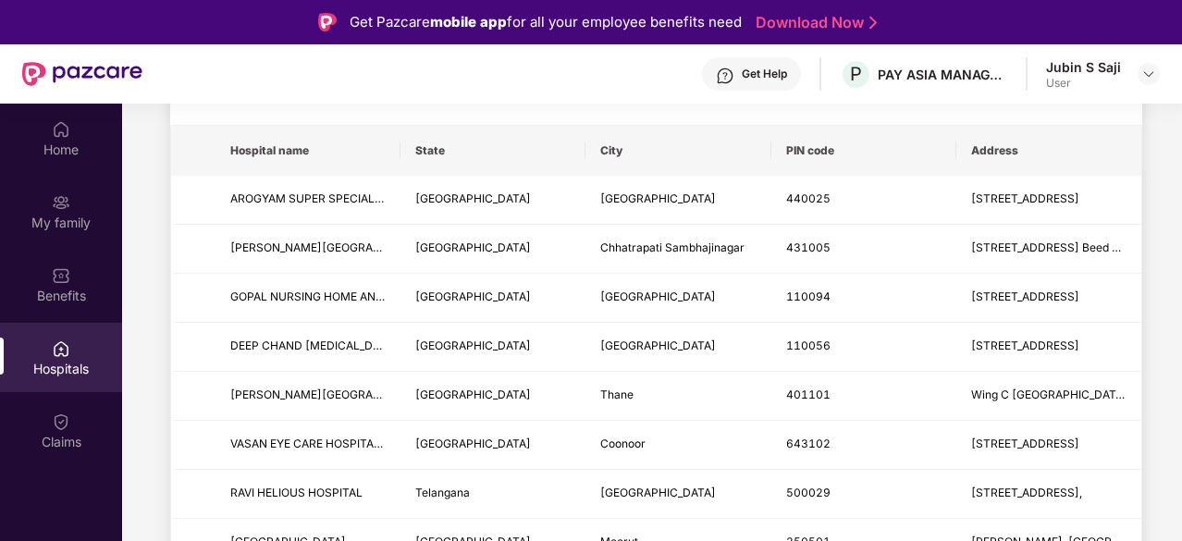
scroll to position [277, 0]
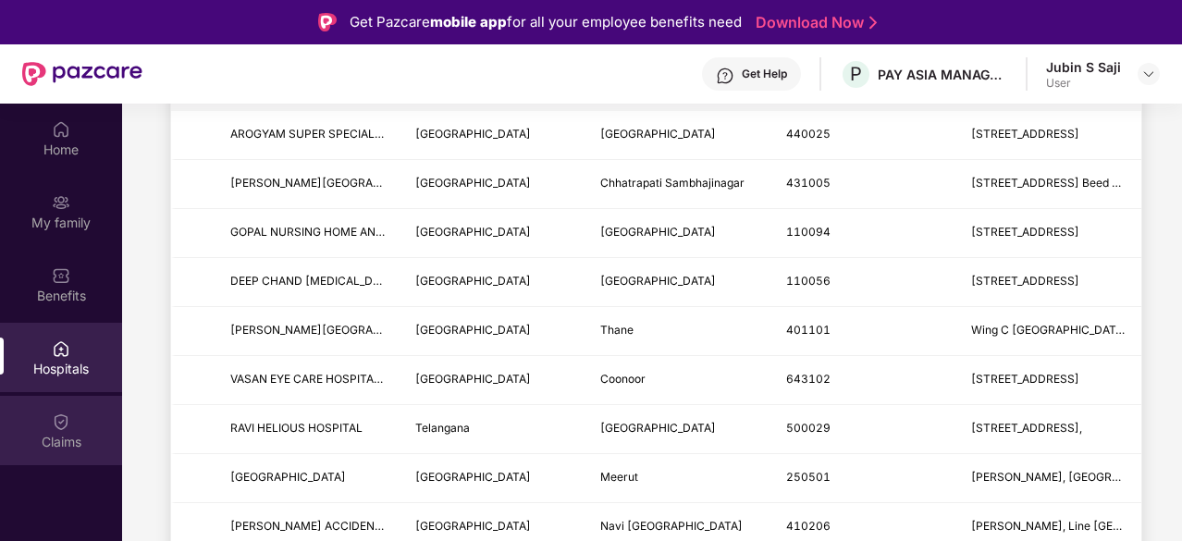
click at [39, 424] on div "Claims" at bounding box center [61, 430] width 122 height 69
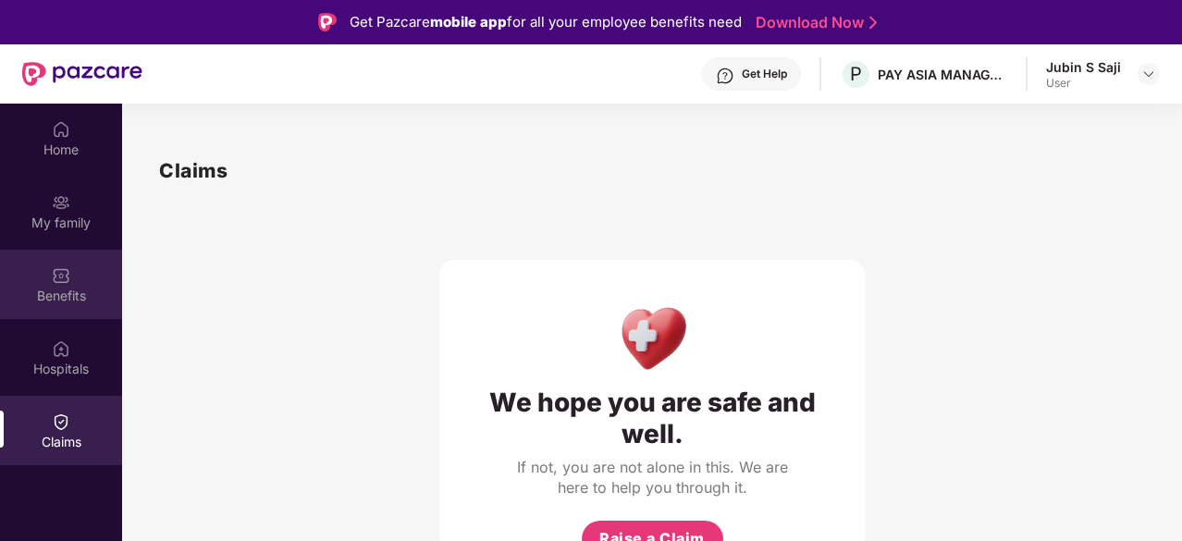
click at [102, 301] on div "Benefits" at bounding box center [61, 296] width 122 height 18
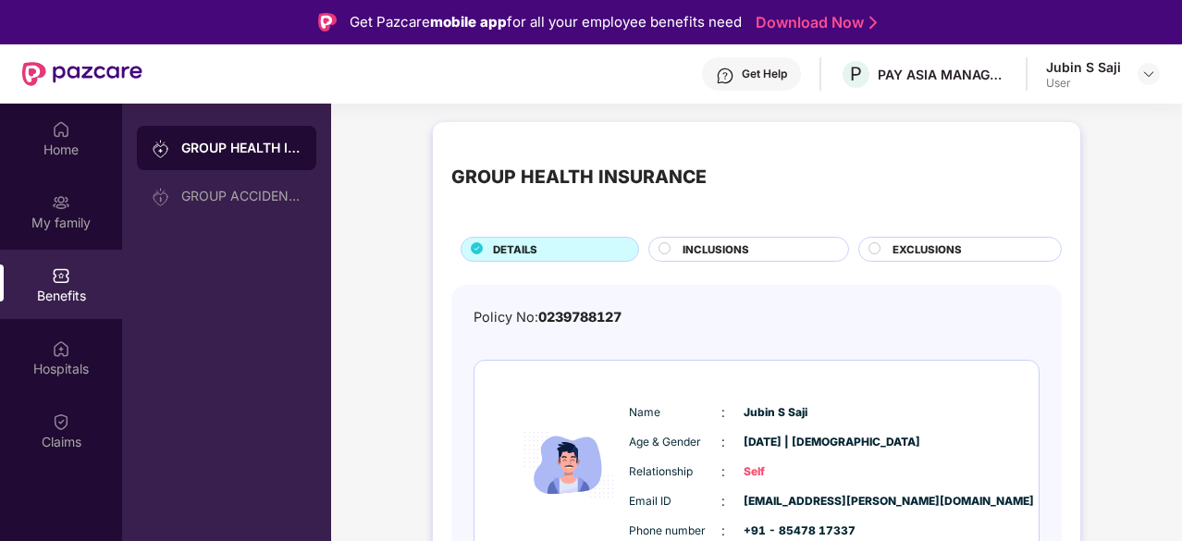
click at [705, 258] on div "INCLUSIONS" at bounding box center [756, 250] width 166 height 19
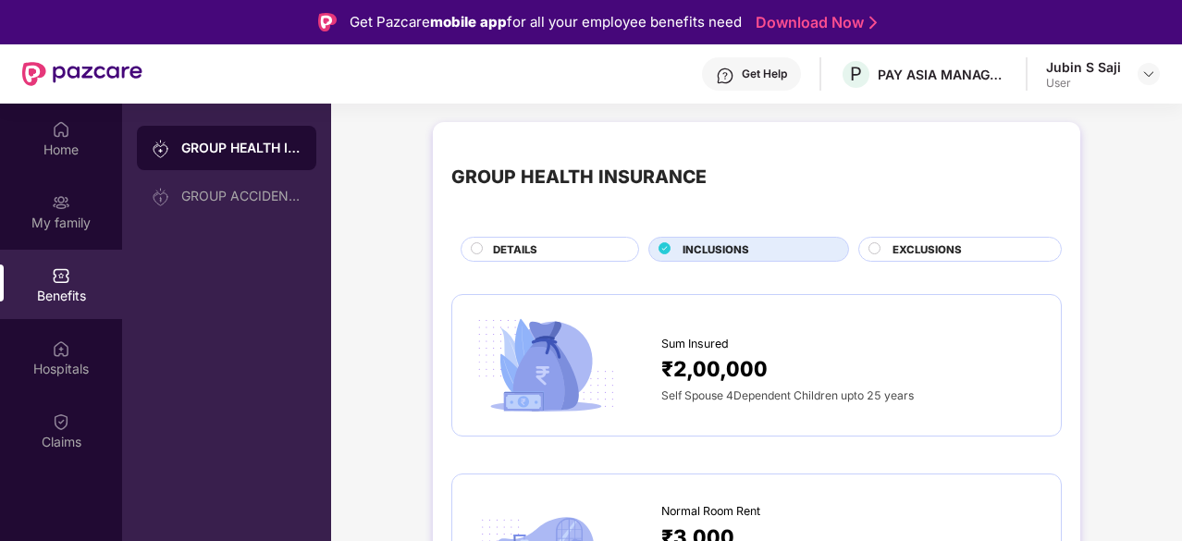
click at [934, 247] on span "EXCLUSIONS" at bounding box center [926, 249] width 69 height 17
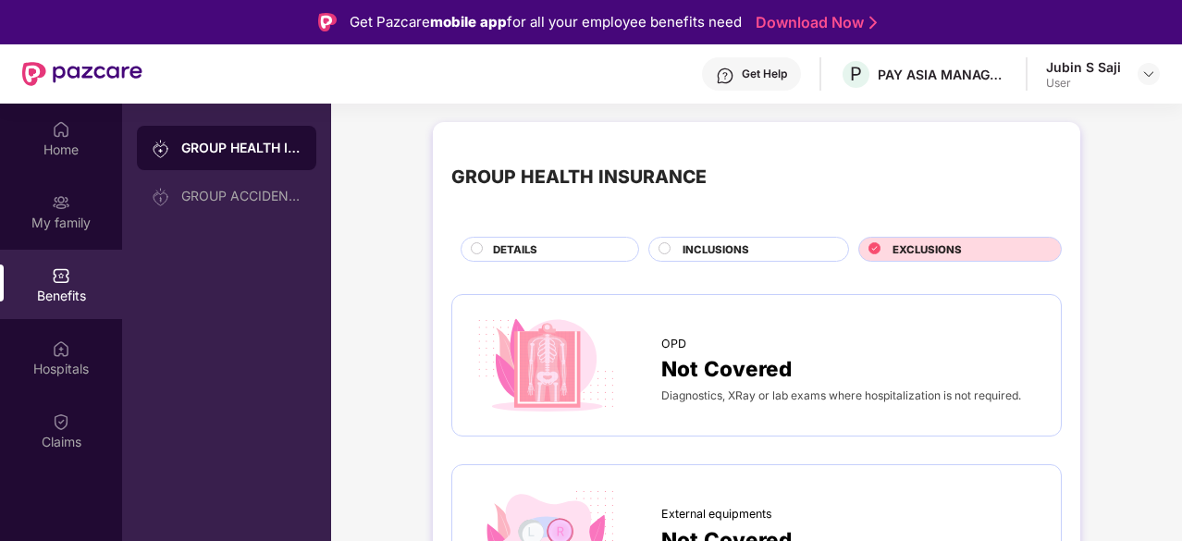
click at [738, 247] on span "INCLUSIONS" at bounding box center [715, 249] width 67 height 17
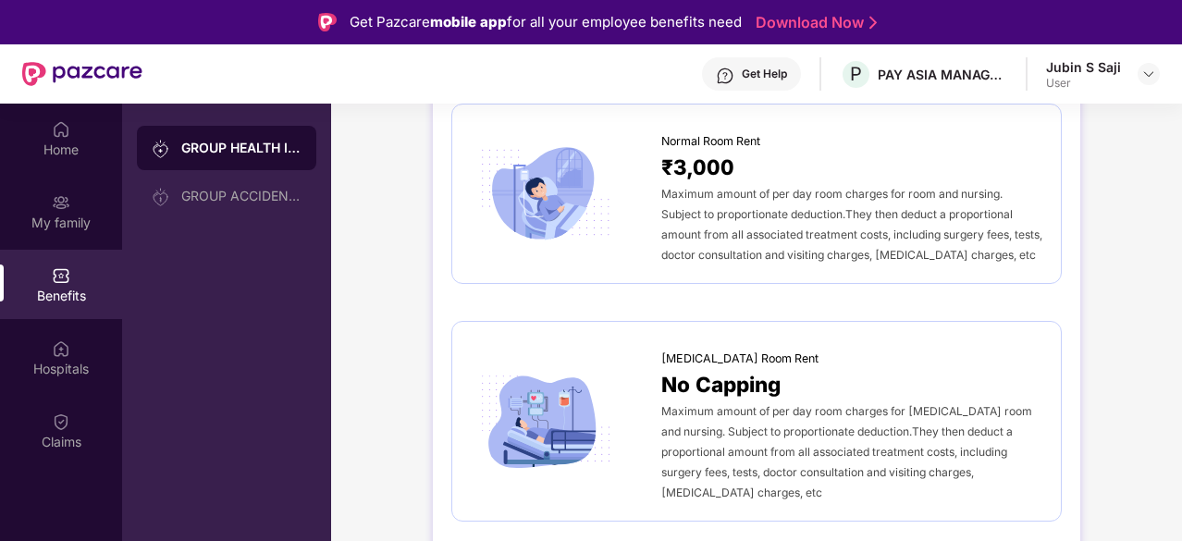
scroll to position [647, 0]
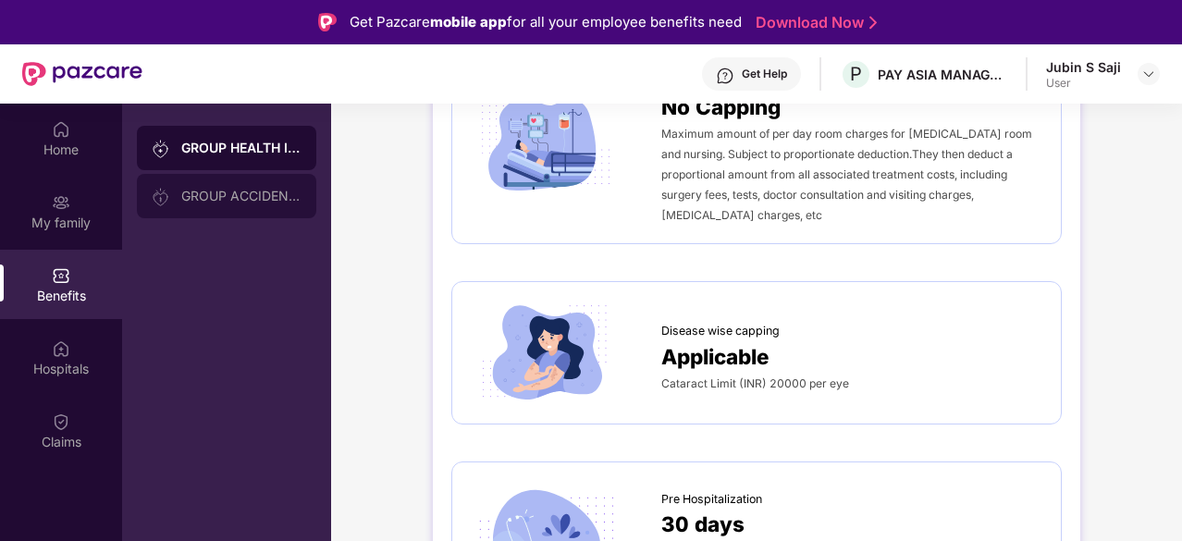
click at [235, 190] on div "GROUP ACCIDENTAL INSURANCE" at bounding box center [241, 196] width 120 height 15
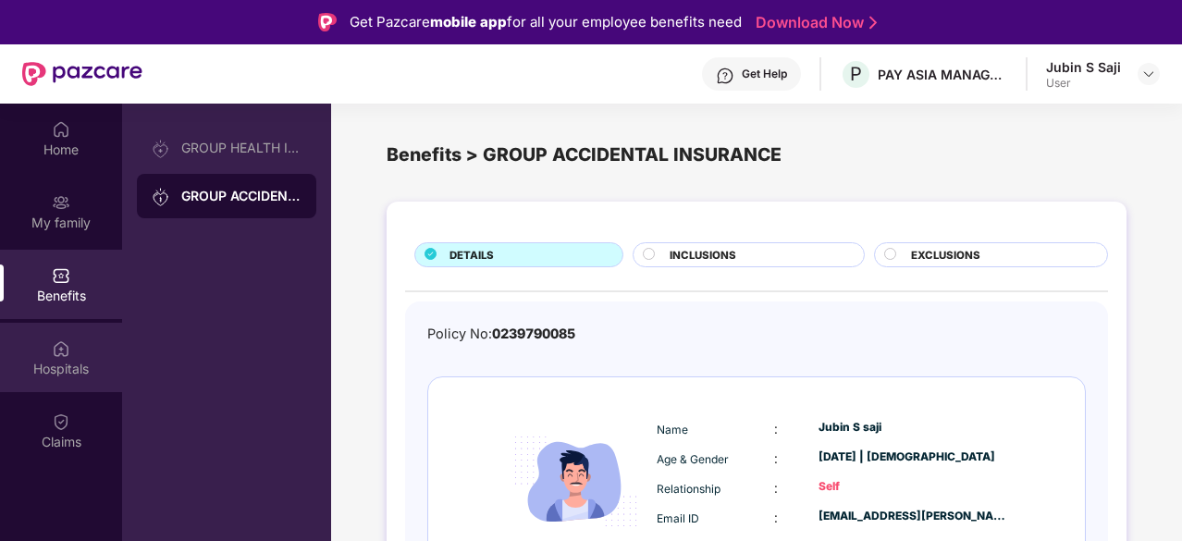
click at [47, 372] on div "Hospitals" at bounding box center [61, 369] width 122 height 18
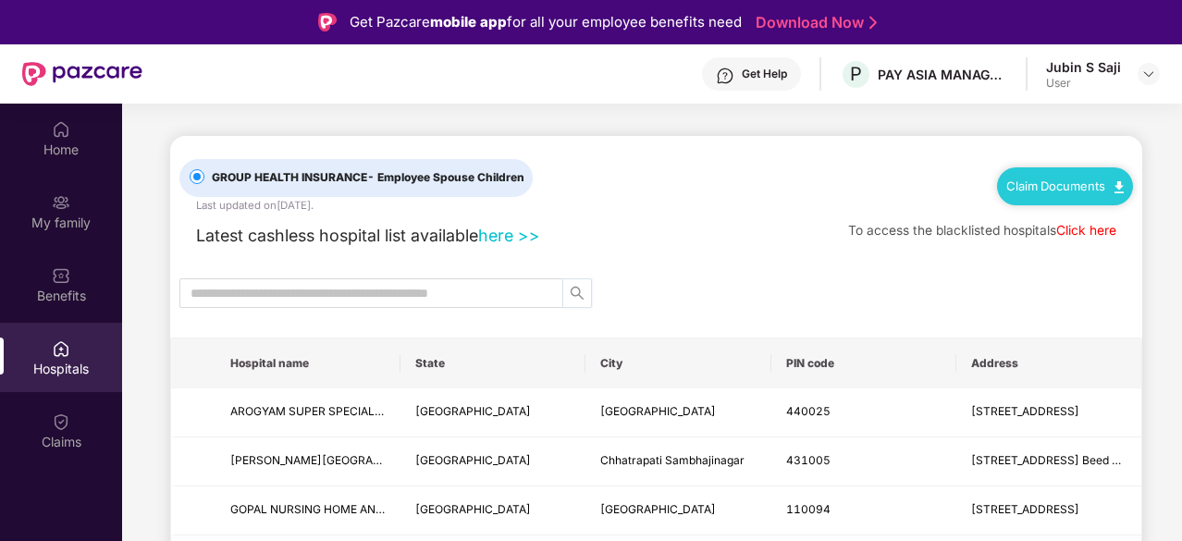
click at [576, 296] on icon "search" at bounding box center [577, 293] width 15 height 15
click at [571, 301] on button "button" at bounding box center [577, 293] width 30 height 30
click at [1086, 232] on link "Click here" at bounding box center [1086, 230] width 60 height 15
click at [531, 236] on link "here >>" at bounding box center [509, 235] width 62 height 19
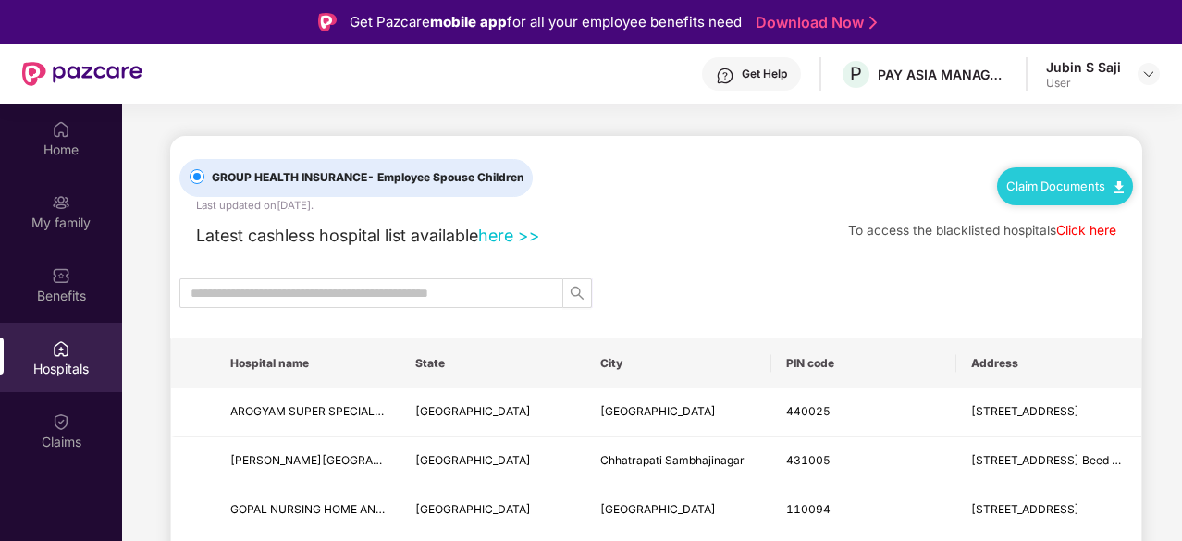
scroll to position [92, 0]
